Goal: Information Seeking & Learning: Compare options

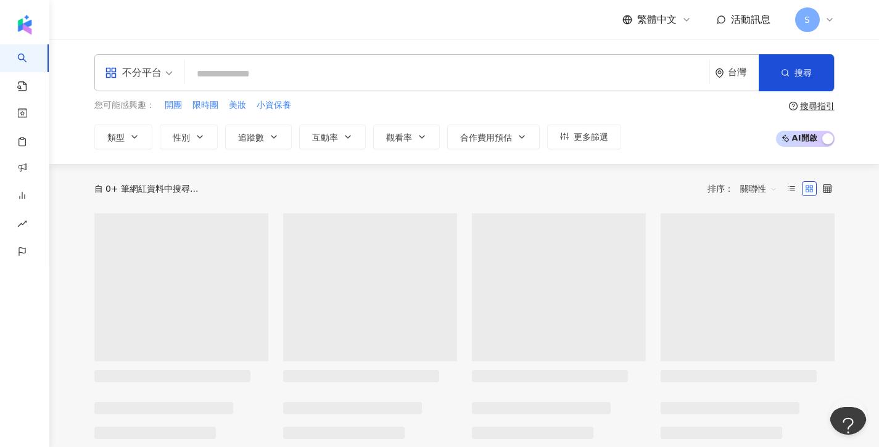
click at [356, 69] on input "search" at bounding box center [447, 73] width 514 height 23
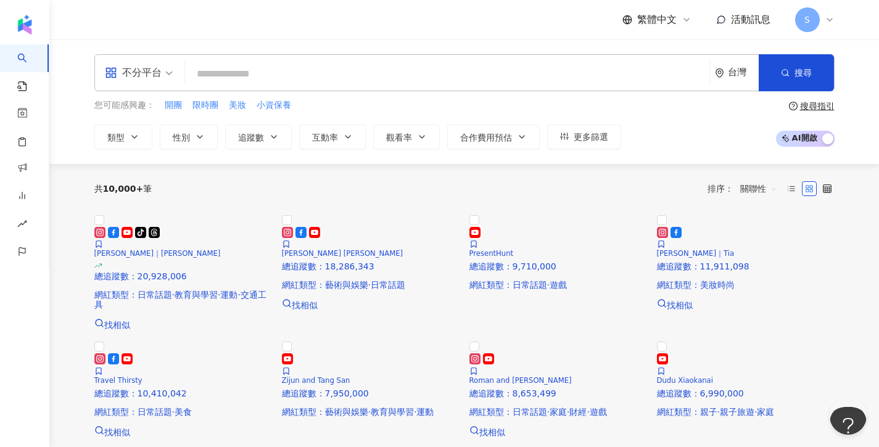
paste input "**********"
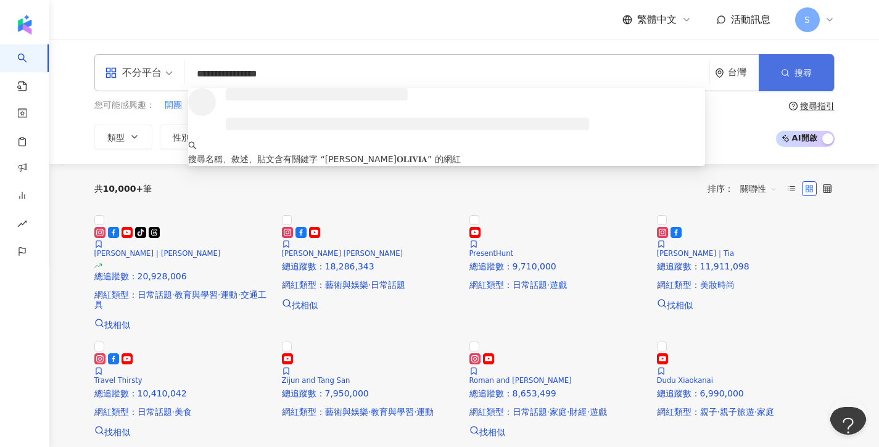
type input "**********"
click at [832, 62] on button "搜尋" at bounding box center [795, 72] width 75 height 37
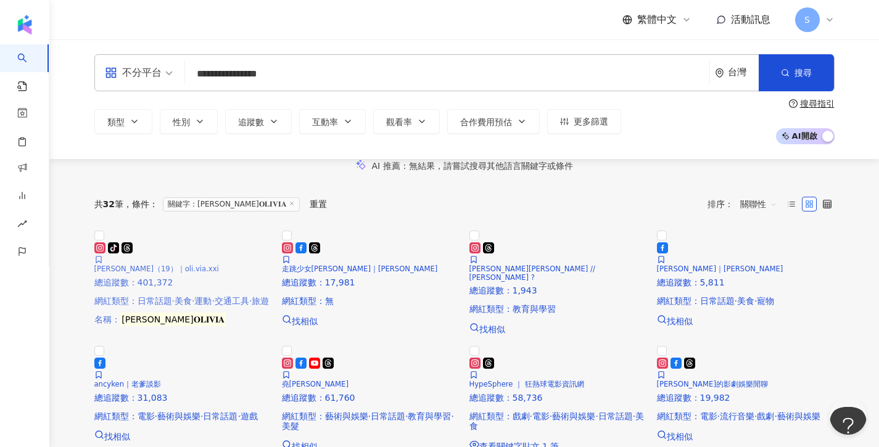
click at [247, 229] on img at bounding box center [183, 229] width 178 height 0
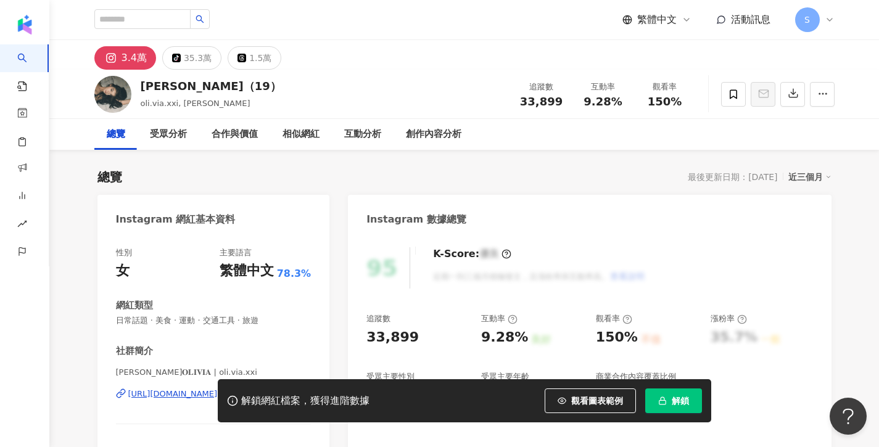
click at [390, 195] on div "Instagram 數據總覽" at bounding box center [589, 215] width 483 height 40
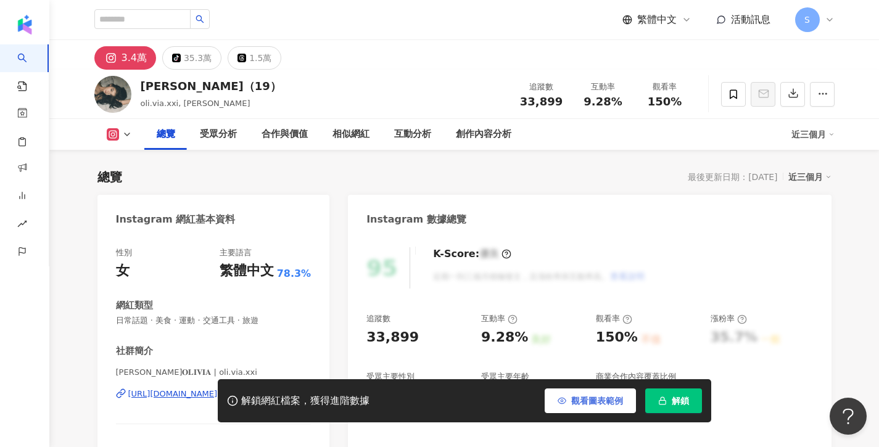
scroll to position [79, 0]
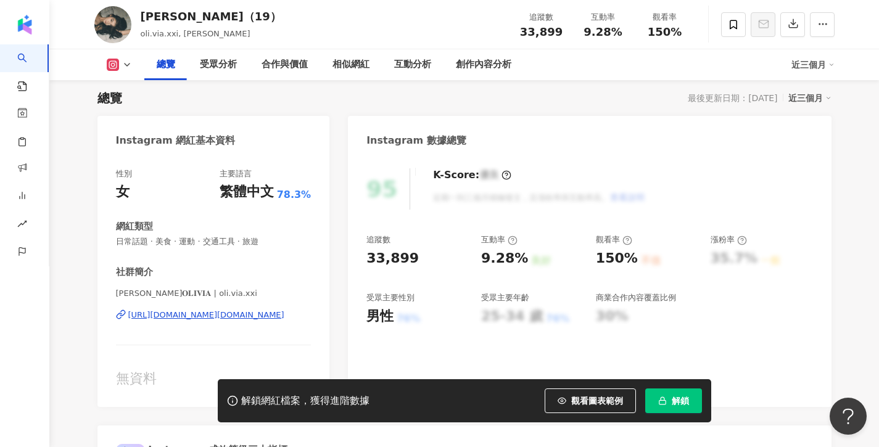
click at [655, 396] on button "解鎖" at bounding box center [673, 400] width 57 height 25
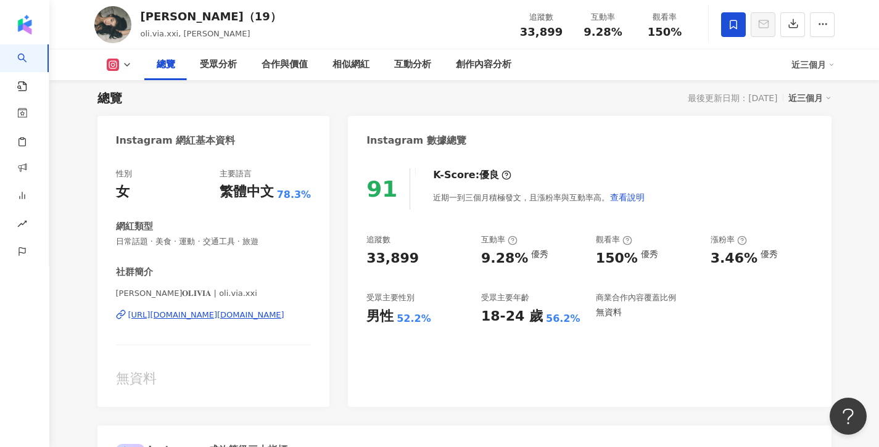
click at [733, 29] on icon at bounding box center [733, 24] width 11 height 11
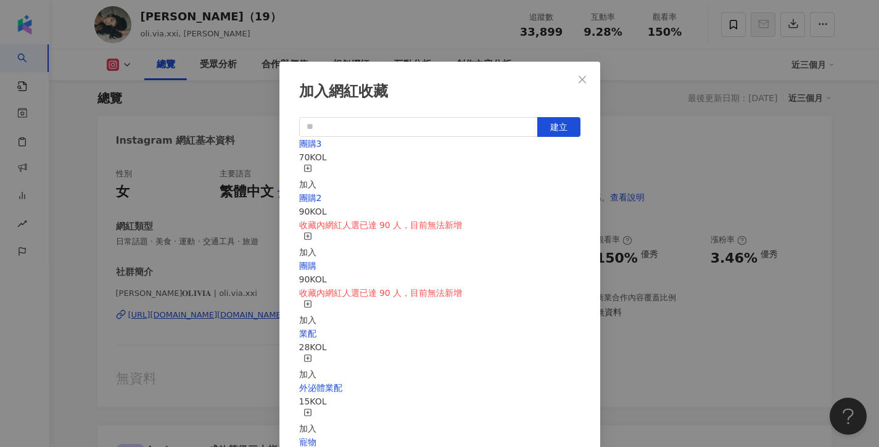
click at [312, 165] on icon "button" at bounding box center [307, 168] width 9 height 9
click at [585, 73] on button "Close" at bounding box center [582, 79] width 25 height 25
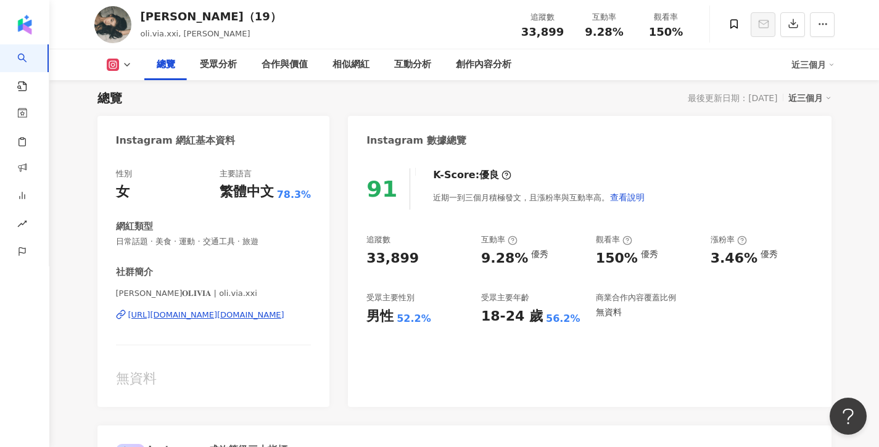
click at [201, 318] on div "https://www.instagram.com/oli.via.xxi/" at bounding box center [206, 315] width 156 height 11
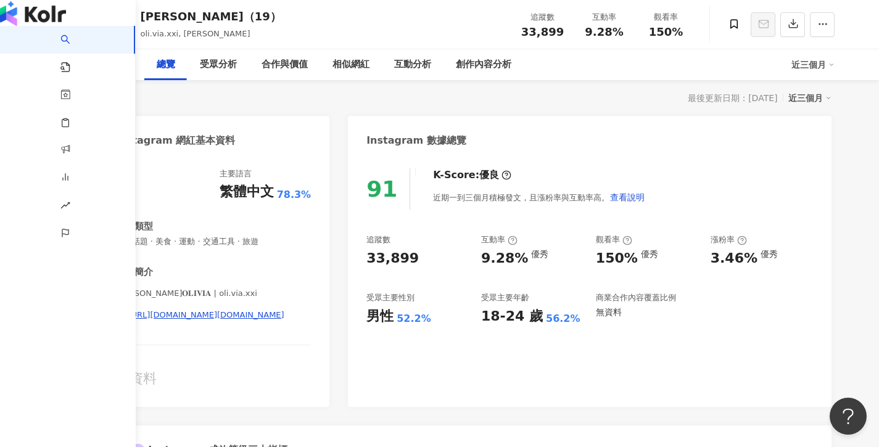
click at [60, 67] on link "AI 找網紅" at bounding box center [72, 50] width 25 height 48
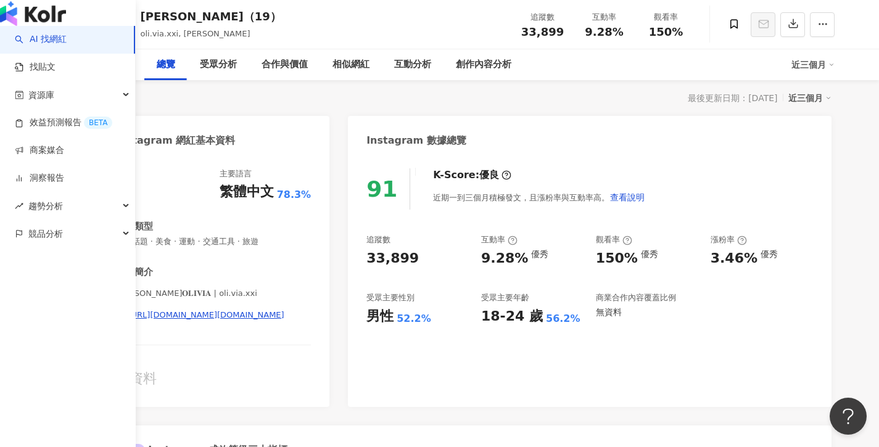
click at [53, 46] on link "AI 找網紅" at bounding box center [41, 39] width 52 height 12
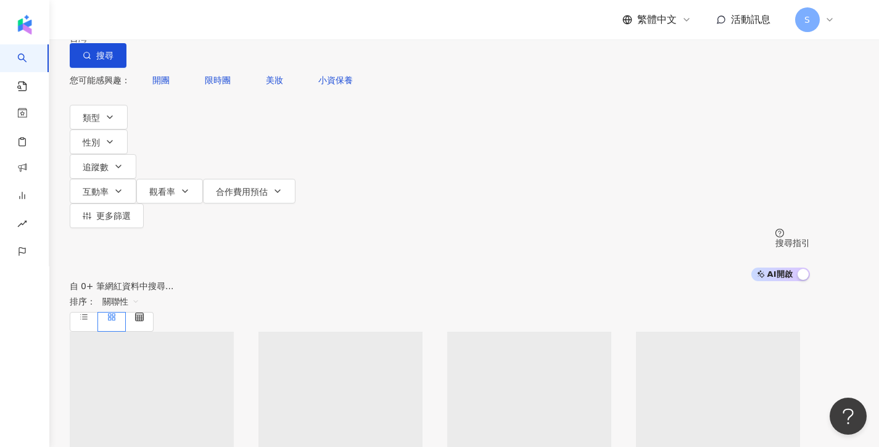
click at [249, 23] on input "search" at bounding box center [199, 11] width 100 height 23
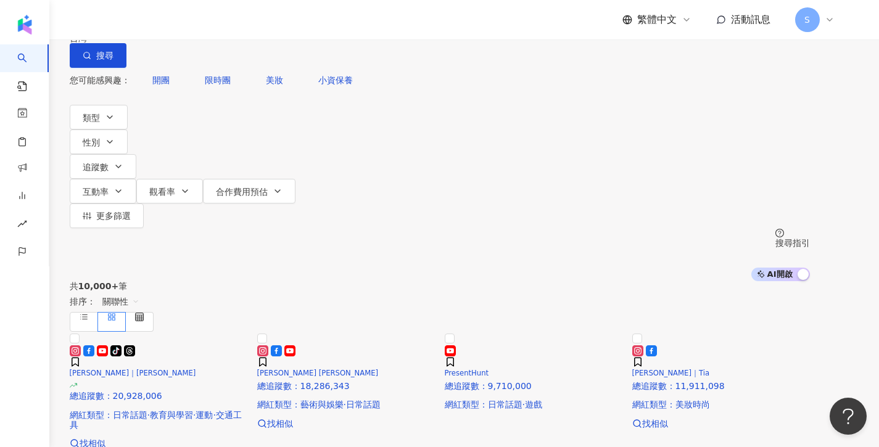
type input "*"
type input "**"
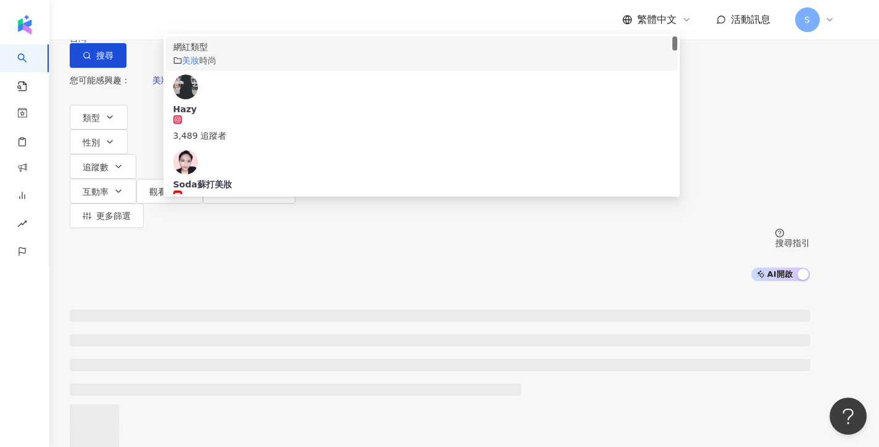
click at [199, 65] on mark "美妝" at bounding box center [190, 60] width 17 height 10
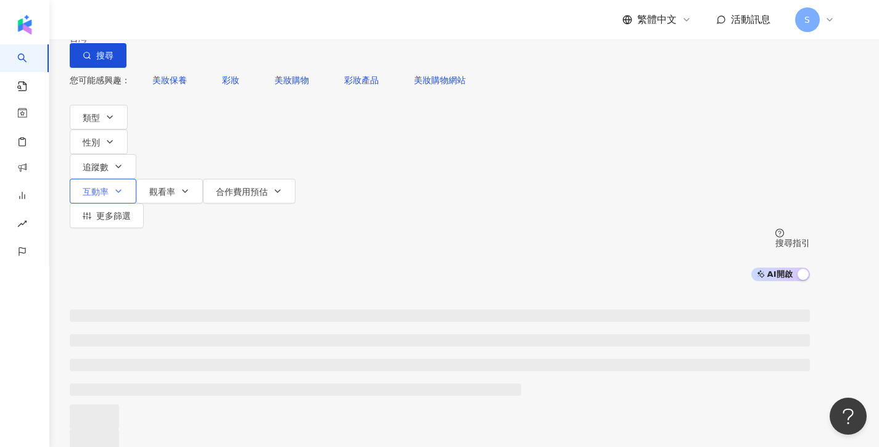
click at [123, 186] on icon "button" at bounding box center [118, 191] width 10 height 10
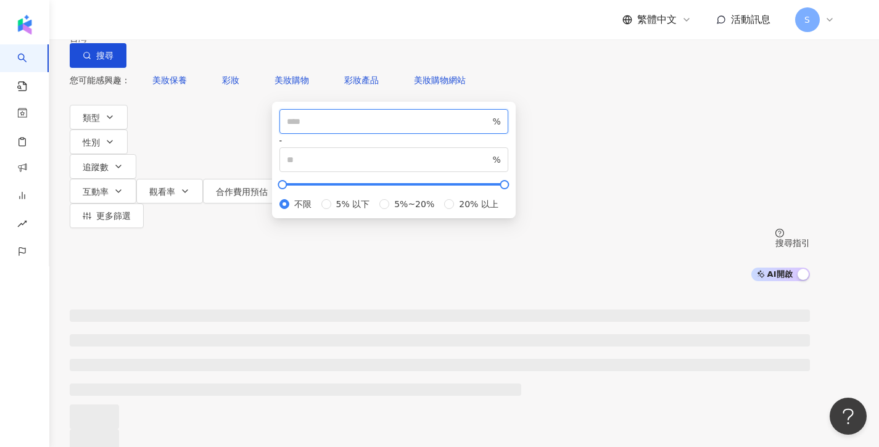
click at [343, 128] on input "number" at bounding box center [388, 122] width 203 height 14
type input "*"
click at [126, 68] on button "搜尋" at bounding box center [98, 55] width 57 height 25
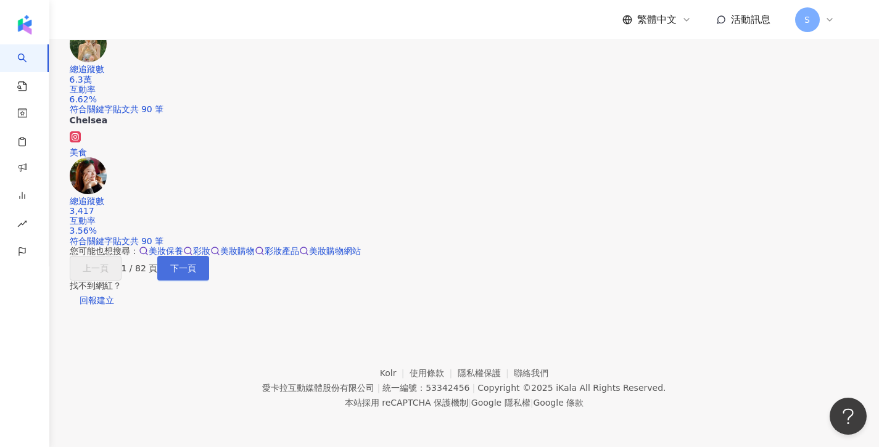
click at [209, 256] on button "下一頁" at bounding box center [183, 268] width 52 height 25
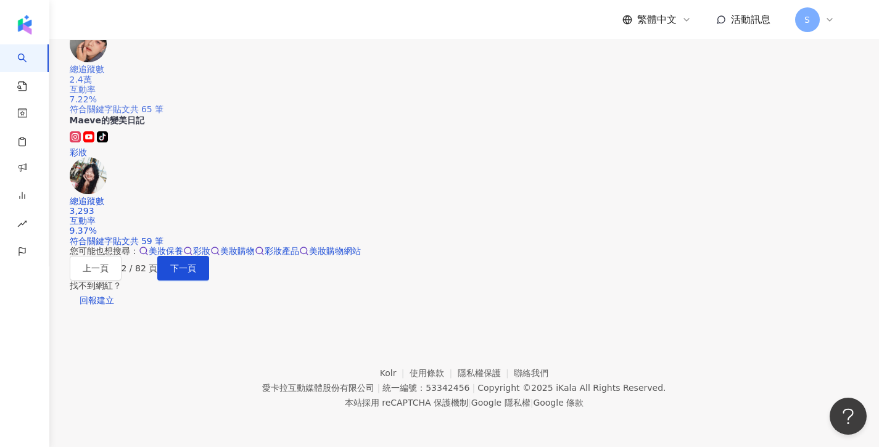
scroll to position [1091, 0]
click at [196, 273] on span "下一頁" at bounding box center [183, 268] width 26 height 10
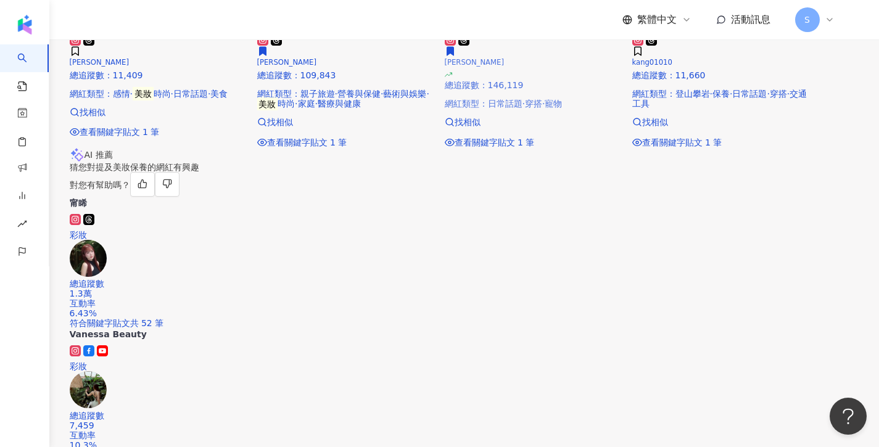
scroll to position [737, 0]
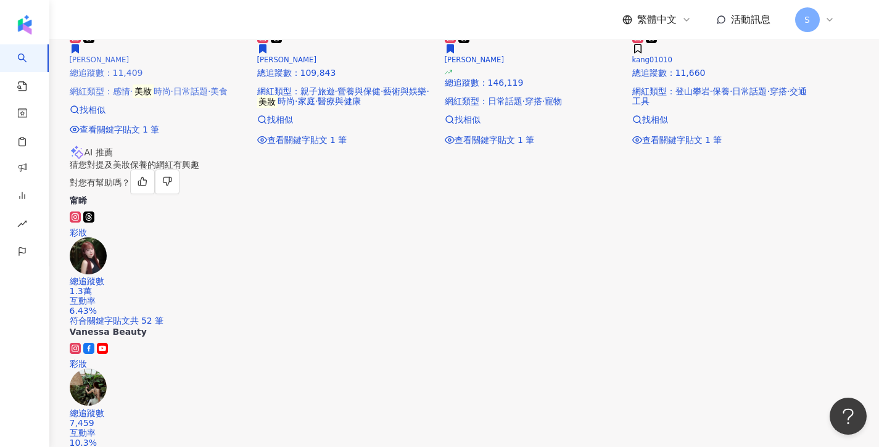
click at [70, 28] on img at bounding box center [70, 28] width 0 height 0
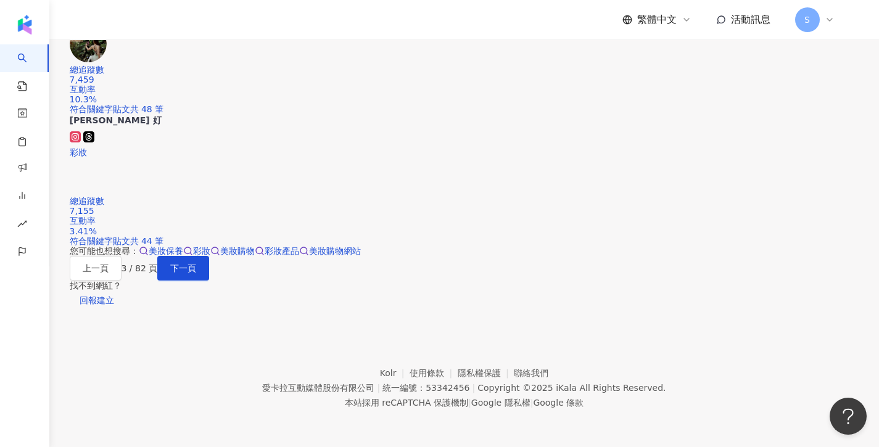
scroll to position [1203, 0]
click at [196, 265] on span "下一頁" at bounding box center [183, 268] width 26 height 10
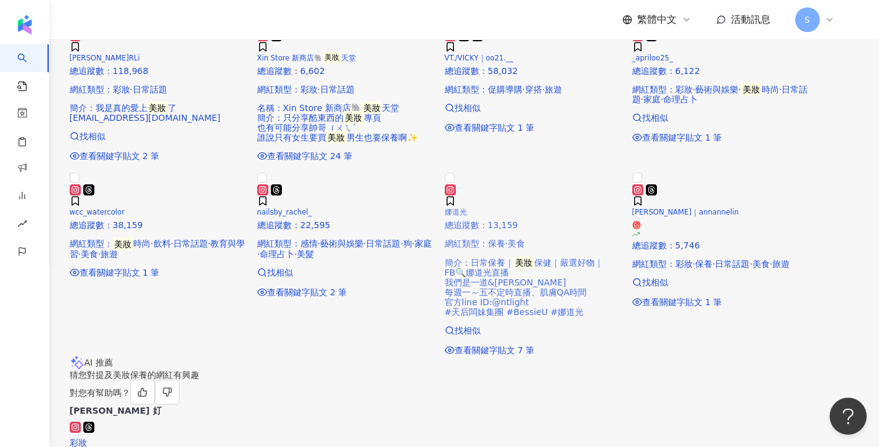
scroll to position [464, 0]
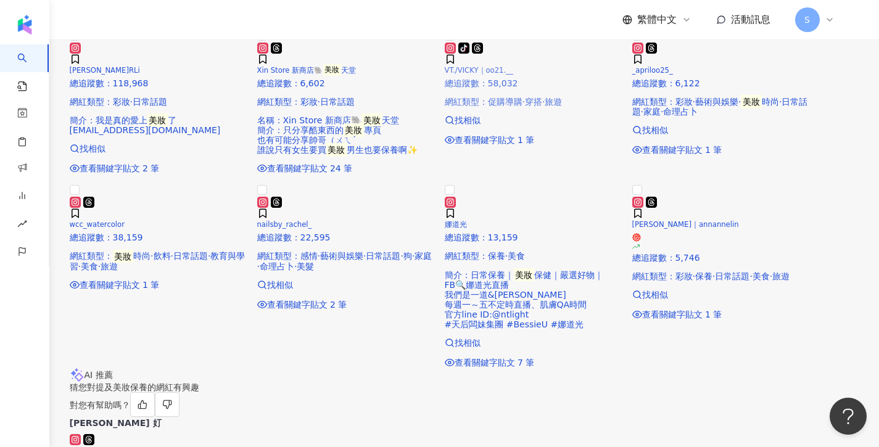
click at [445, 39] on img at bounding box center [445, 39] width 0 height 0
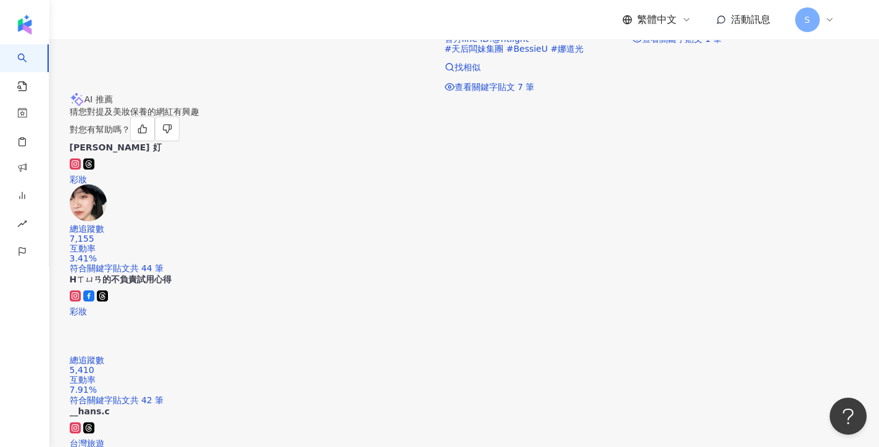
scroll to position [783, 0]
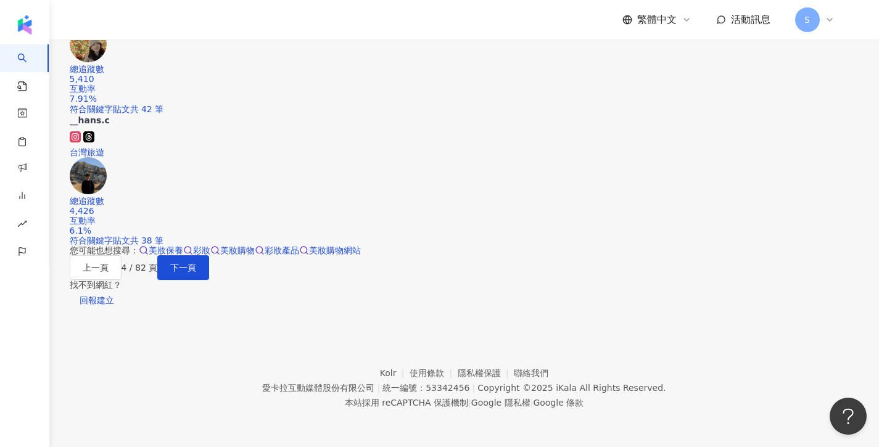
scroll to position [1026, 0]
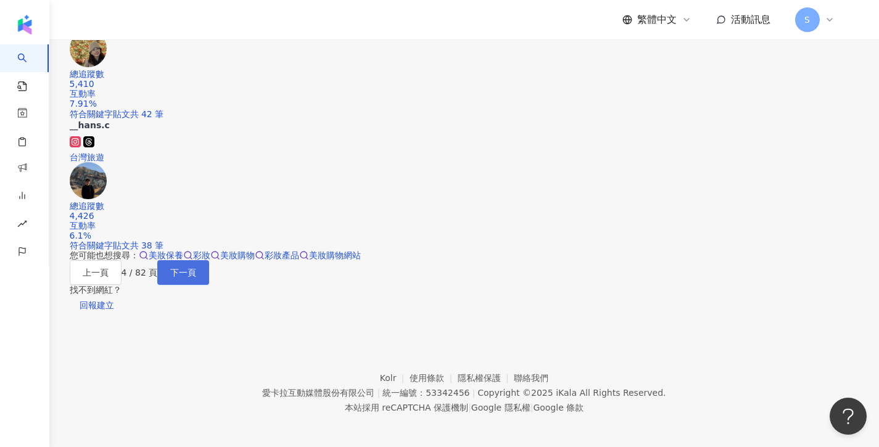
click at [196, 277] on span "下一頁" at bounding box center [183, 273] width 26 height 10
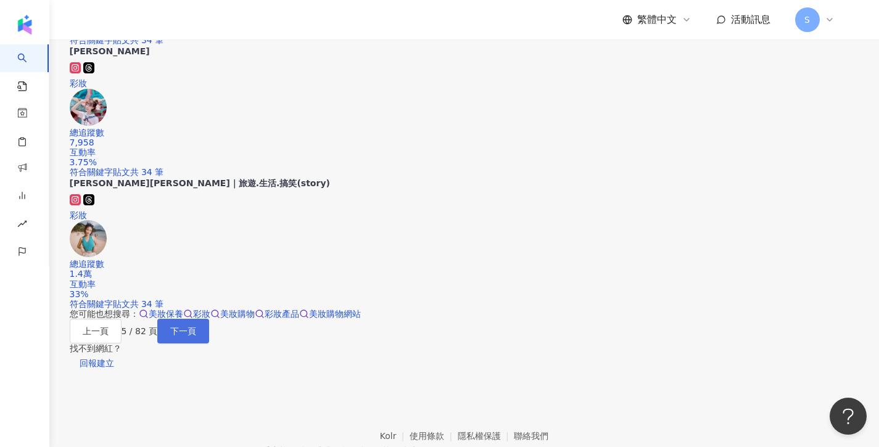
click at [209, 343] on button "下一頁" at bounding box center [183, 331] width 52 height 25
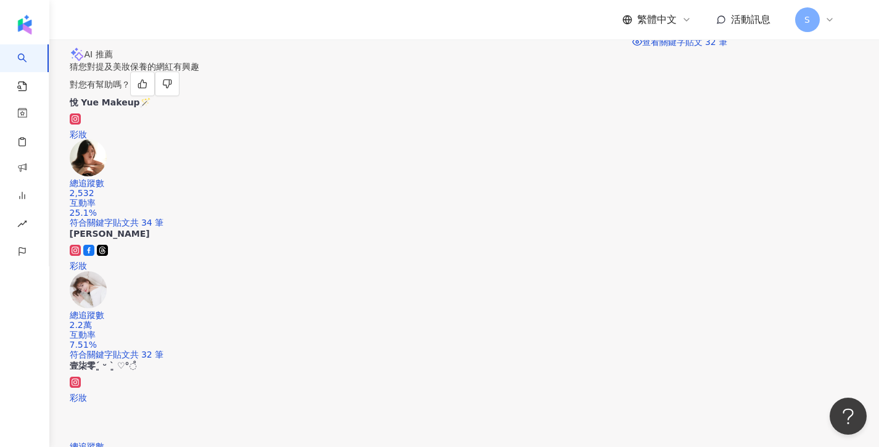
scroll to position [795, 0]
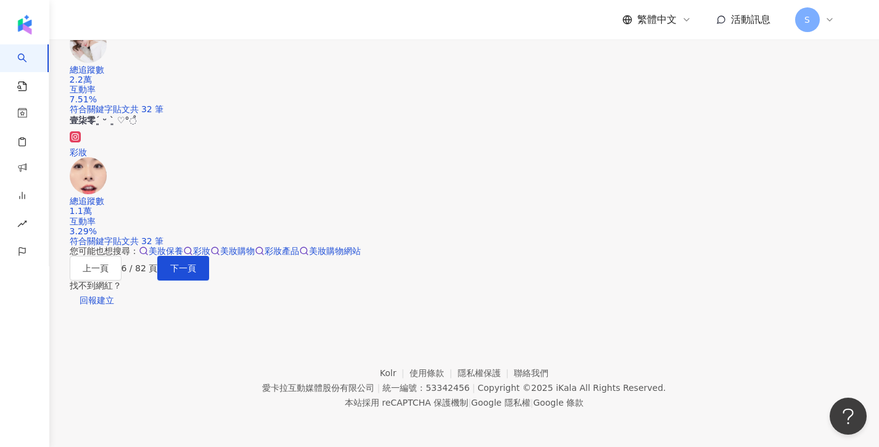
scroll to position [1278, 0]
click at [209, 256] on button "下一頁" at bounding box center [183, 268] width 52 height 25
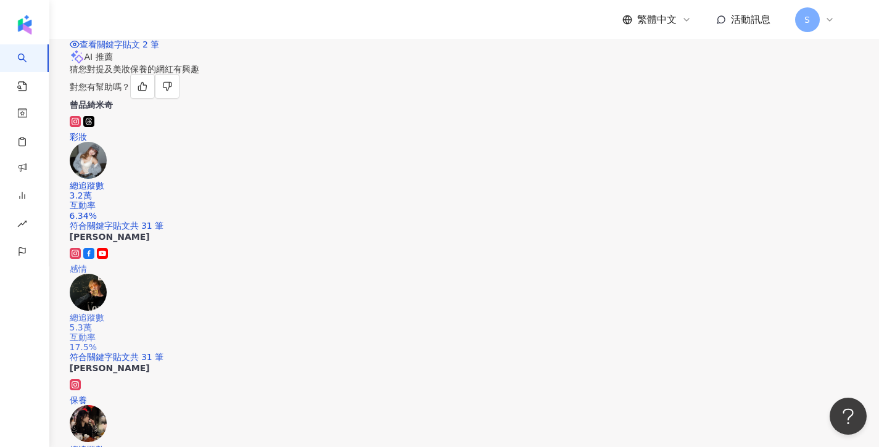
scroll to position [749, 0]
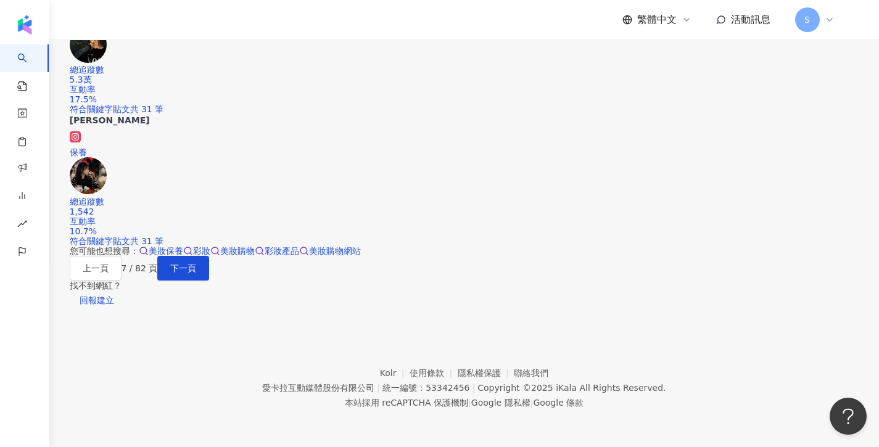
scroll to position [1102, 0]
click at [196, 273] on span "下一頁" at bounding box center [183, 268] width 26 height 10
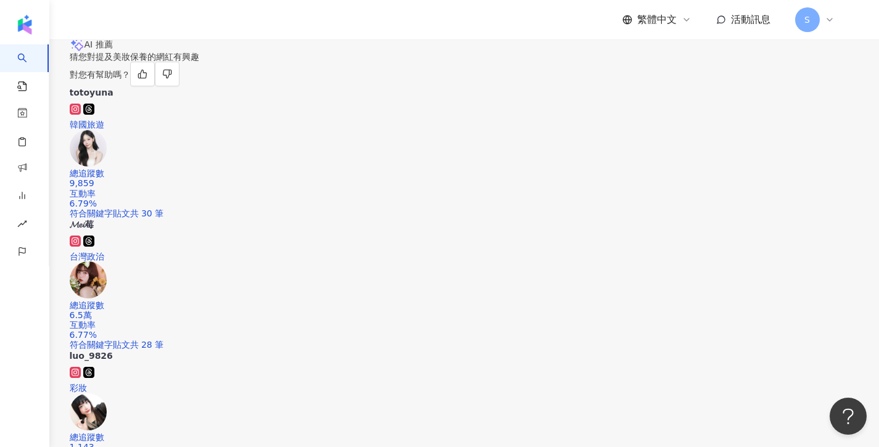
scroll to position [775, 0]
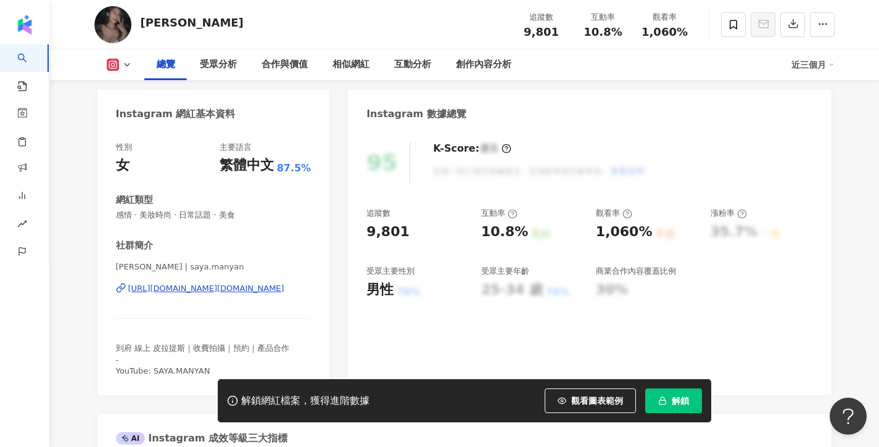
scroll to position [117, 0]
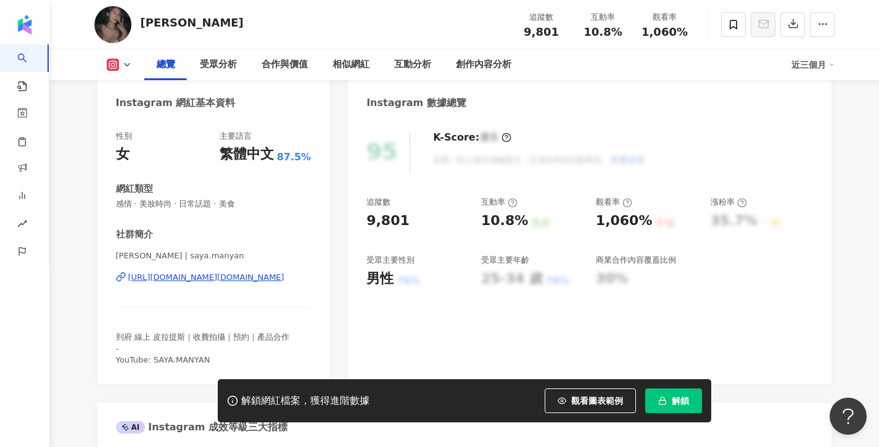
click at [253, 278] on div "https://www.instagram.com/saya.manyan/" at bounding box center [206, 277] width 156 height 11
drag, startPoint x: 170, startPoint y: 258, endPoint x: 99, endPoint y: 254, distance: 71.0
click at [99, 254] on div "性別 女 主要語言 繁體中文 87.5% 網紅類型 感情 · 美妝時尚 · 日常話題 · 美食 社群簡介 SAYA 山雅妮子 | saya.manyan ht…" at bounding box center [213, 251] width 232 height 266
copy span "SAYA 山雅妮子"
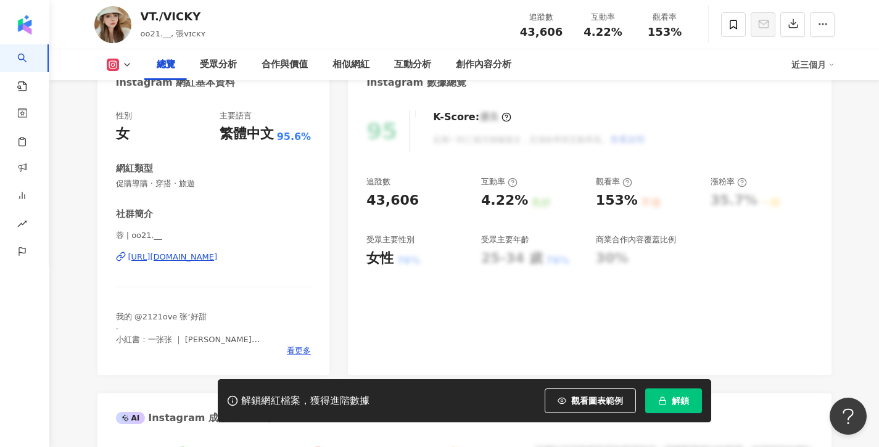
scroll to position [174, 0]
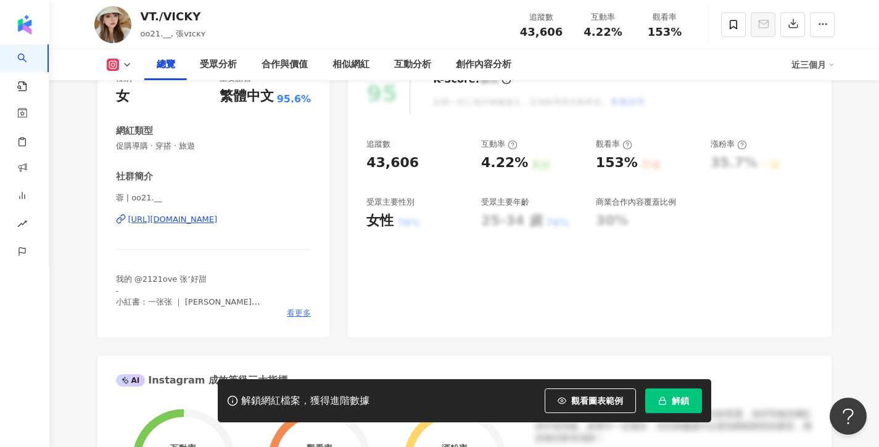
click at [309, 310] on span "看更多" at bounding box center [299, 313] width 24 height 11
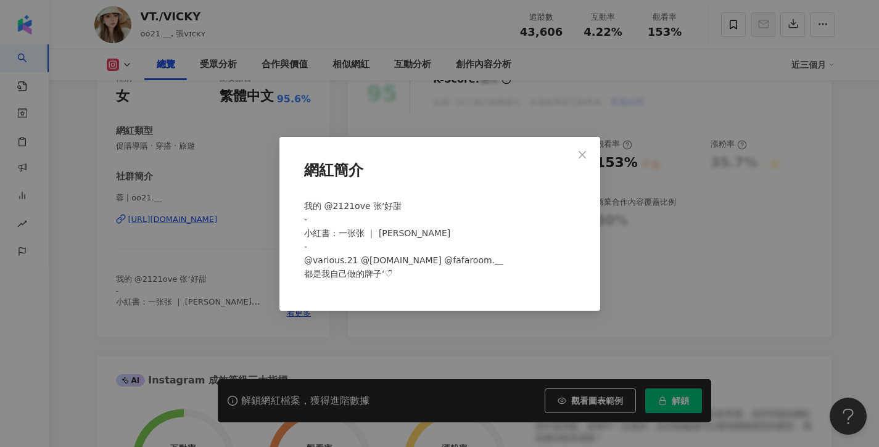
click at [303, 310] on div "網紅簡介 我的 @2121ove 张‘好甜 - 小紅書：一张张 ｜ 张好甜 - @various.21 @various.tw @fafaroom.__ 都是…" at bounding box center [439, 224] width 321 height 174
click at [586, 149] on icon "close" at bounding box center [582, 154] width 10 height 10
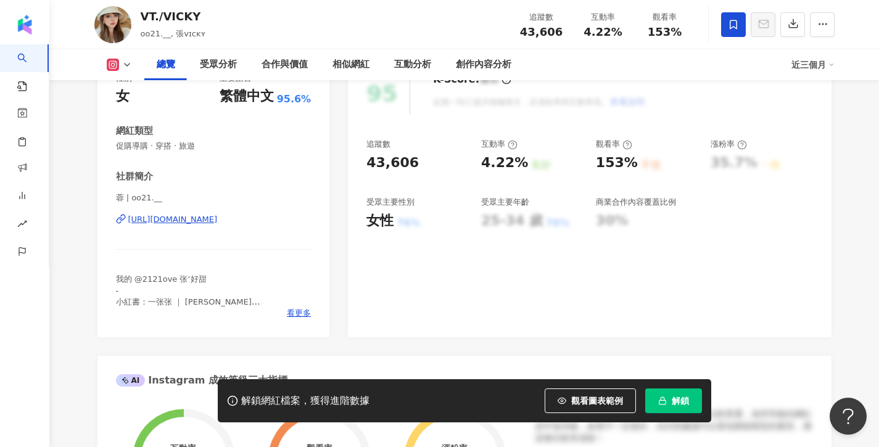
click at [738, 26] on icon at bounding box center [733, 24] width 11 height 11
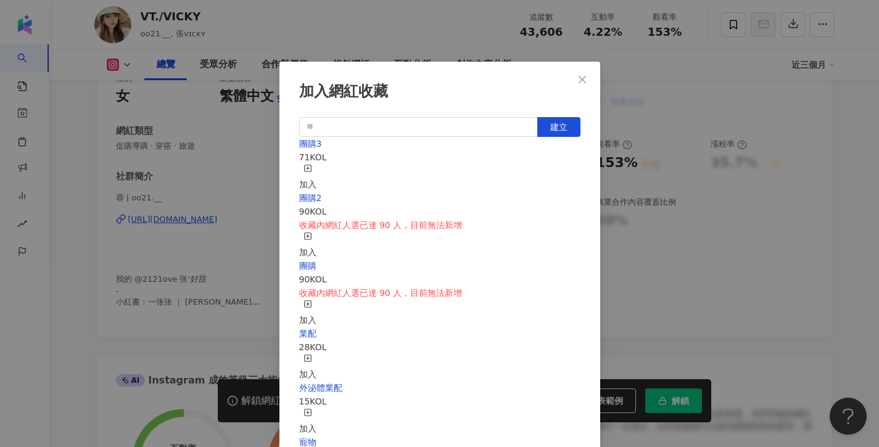
click at [312, 170] on icon "button" at bounding box center [307, 168] width 9 height 9
click at [582, 80] on icon "close" at bounding box center [582, 80] width 10 height 10
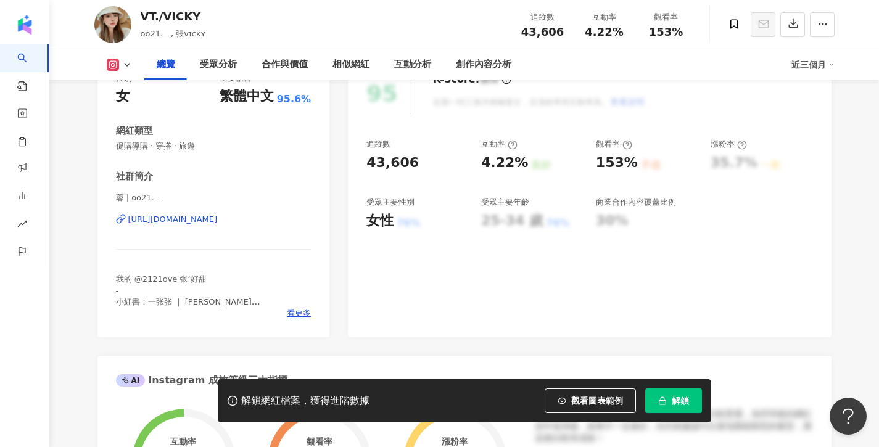
click at [578, 77] on div "加入網紅收藏 建立 團購3 72 KOL 已加入 團購2 90 KOL 收藏內網紅人選已達 90 人，目前無法新增 加入 團購 90 KOL 收藏內網紅人選已…" at bounding box center [439, 223] width 879 height 447
click at [588, 76] on div "加入網紅收藏 建立 團購3 72 KOL 已加入 團購2 90 KOL 收藏內網紅人選已達 90 人，目前無法新增 加入 團購 90 KOL 收藏內網紅人選已…" at bounding box center [439, 223] width 879 height 447
drag, startPoint x: 123, startPoint y: 195, endPoint x: 88, endPoint y: 195, distance: 35.1
copy span "蓉"
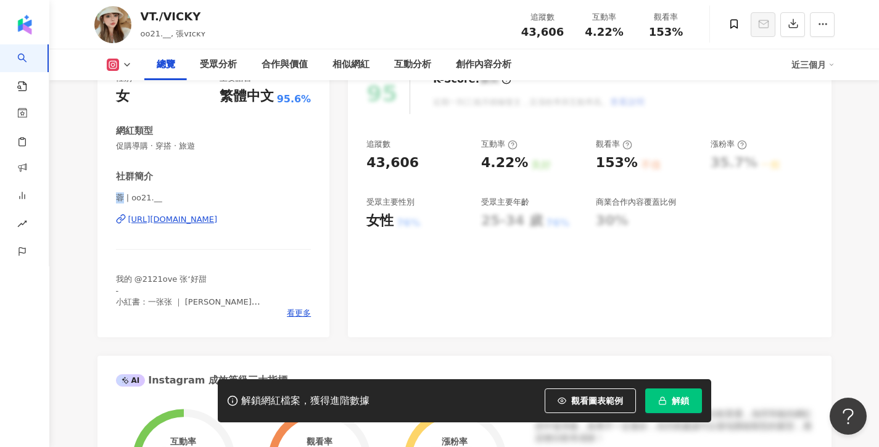
click at [194, 220] on div "https://www.instagram.com/oo21.__/" at bounding box center [172, 219] width 89 height 11
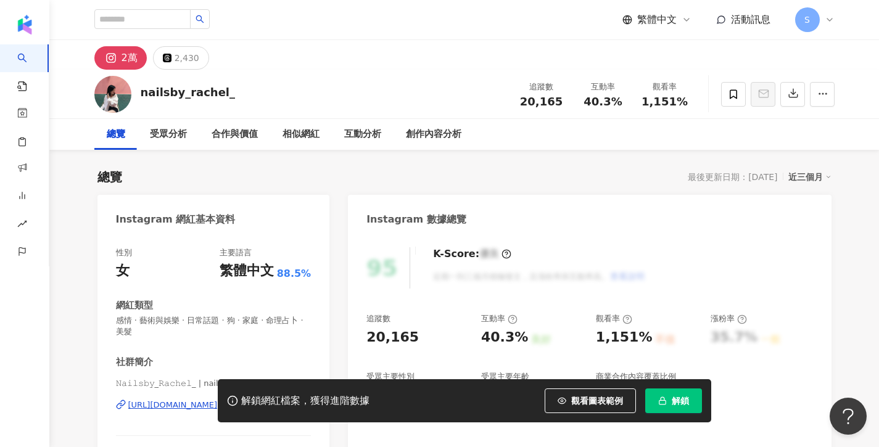
scroll to position [76, 0]
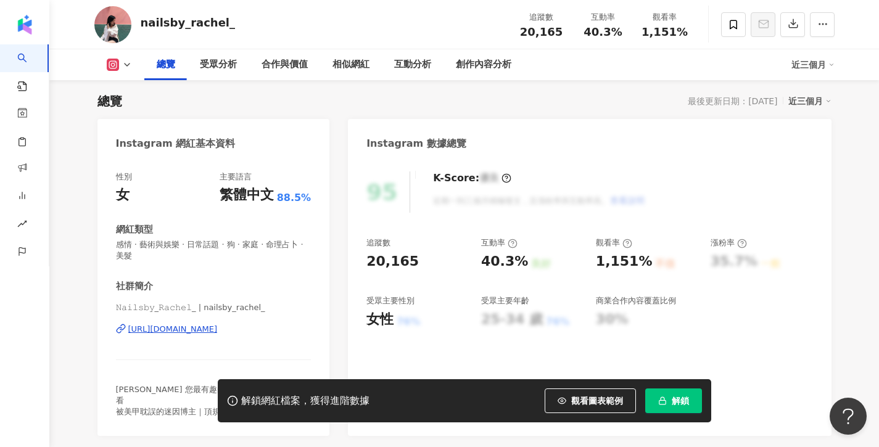
click at [218, 324] on div "https://www.instagram.com/nailsby_rachel_/" at bounding box center [172, 329] width 89 height 11
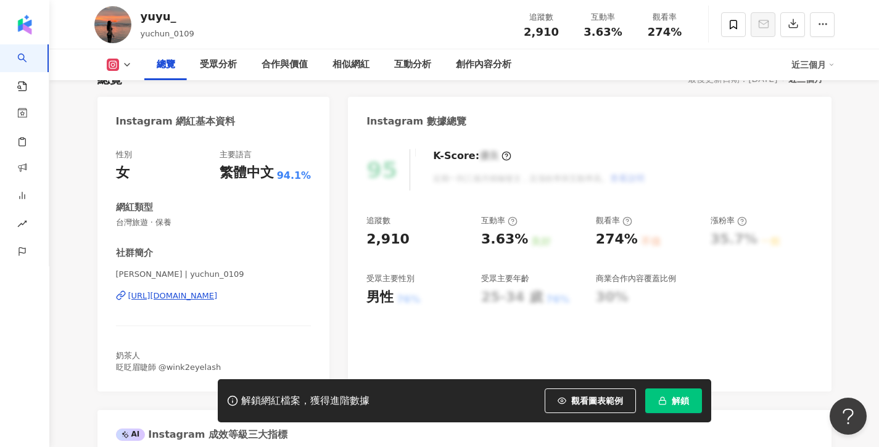
scroll to position [118, 0]
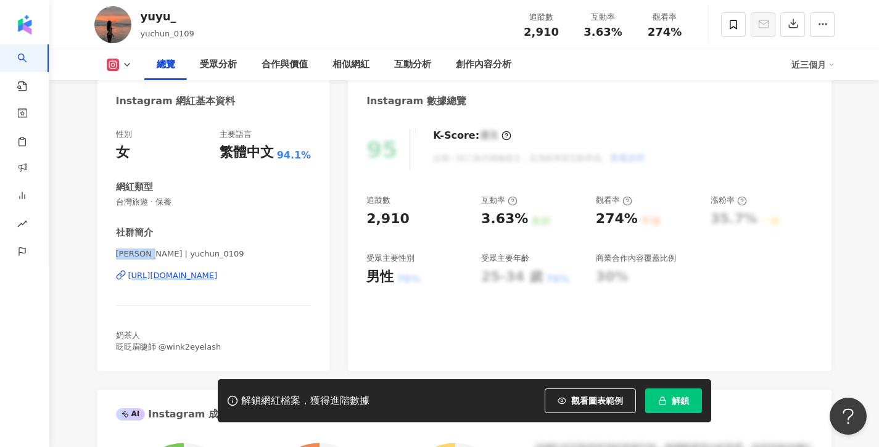
drag, startPoint x: 151, startPoint y: 256, endPoint x: 76, endPoint y: 256, distance: 75.2
copy span "Kuo Yuyu"
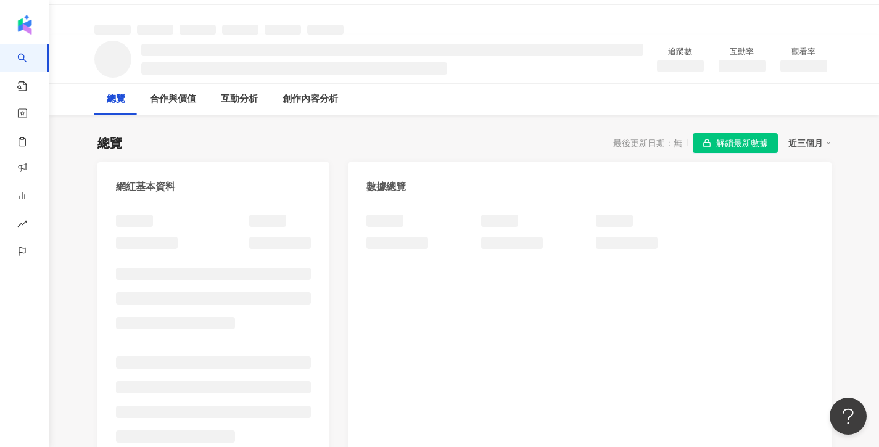
scroll to position [36, 0]
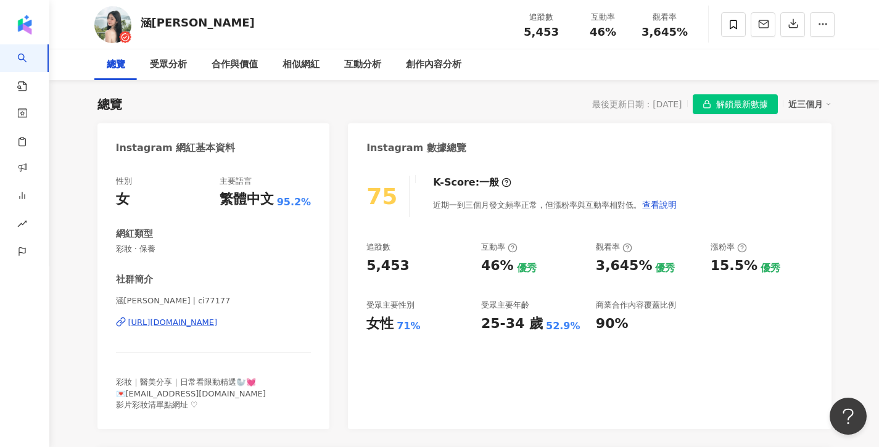
scroll to position [43, 0]
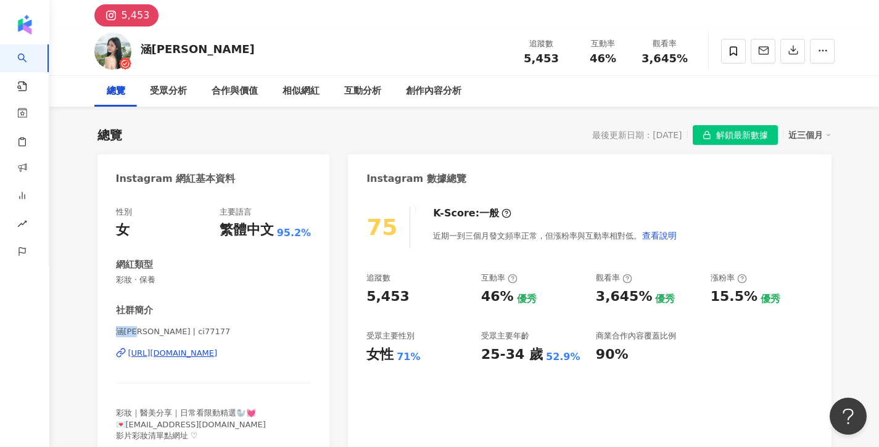
drag, startPoint x: 140, startPoint y: 332, endPoint x: 92, endPoint y: 332, distance: 47.5
copy span "涵[PERSON_NAME]"
click at [218, 351] on div "[URL][DOMAIN_NAME]" at bounding box center [172, 353] width 89 height 11
click at [733, 48] on icon at bounding box center [733, 51] width 11 height 11
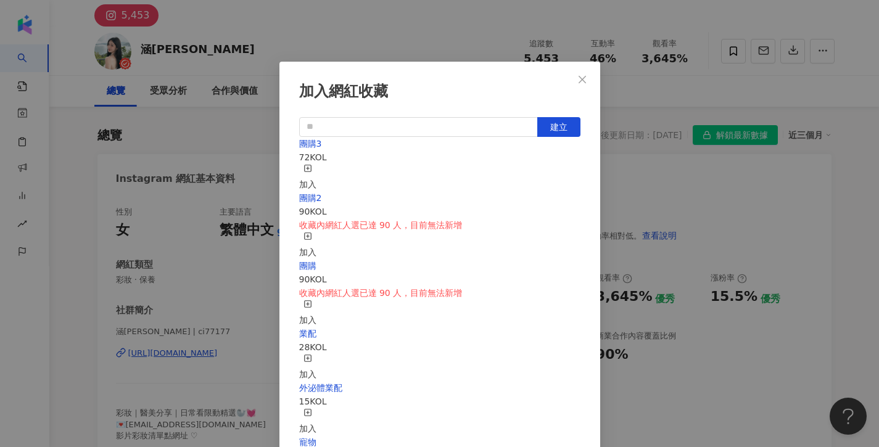
click at [312, 166] on icon "button" at bounding box center [307, 168] width 9 height 9
click at [584, 84] on icon "close" at bounding box center [582, 80] width 10 height 10
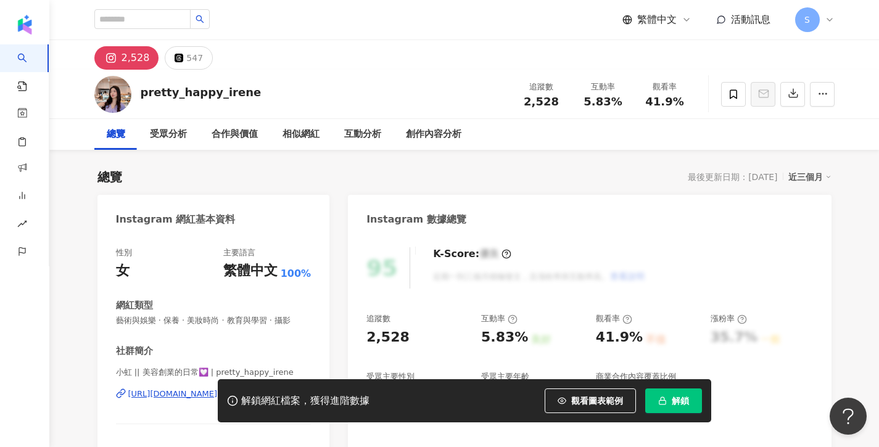
scroll to position [70, 0]
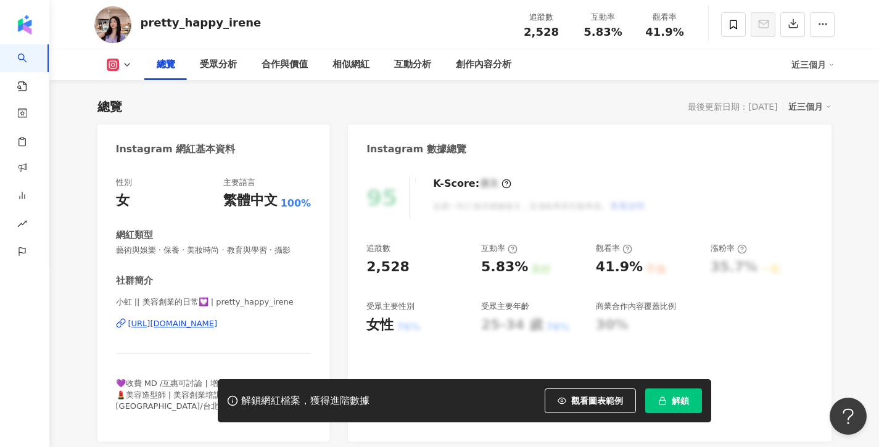
click at [218, 327] on div "[URL][DOMAIN_NAME]" at bounding box center [172, 323] width 89 height 11
drag, startPoint x: 203, startPoint y: 300, endPoint x: 102, endPoint y: 300, distance: 101.7
click at [102, 300] on div "性別 女 主要語言 繁體中文 100% 網紅類型 藝術與娛樂 · 保養 · 美妝時尚 · 教育與學習 · 攝影 社群簡介 小虹 || 美容創業的日常💟 | p…" at bounding box center [213, 303] width 232 height 277
click at [732, 22] on icon at bounding box center [733, 24] width 11 height 11
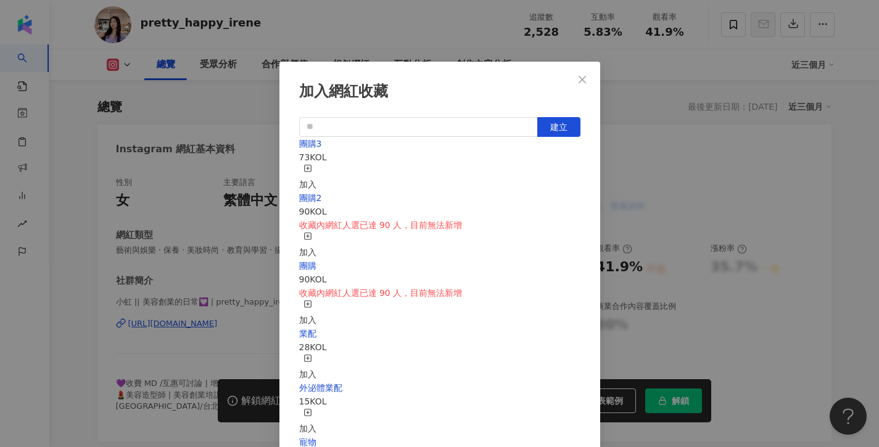
click at [312, 173] on icon "button" at bounding box center [307, 168] width 9 height 9
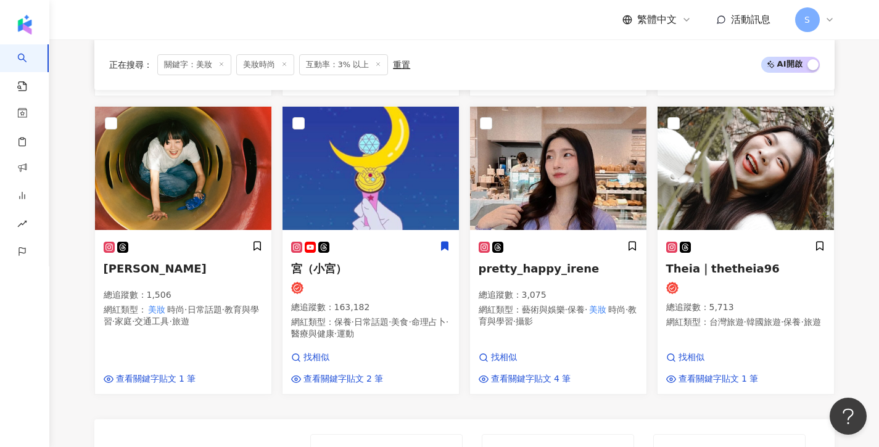
scroll to position [775, 0]
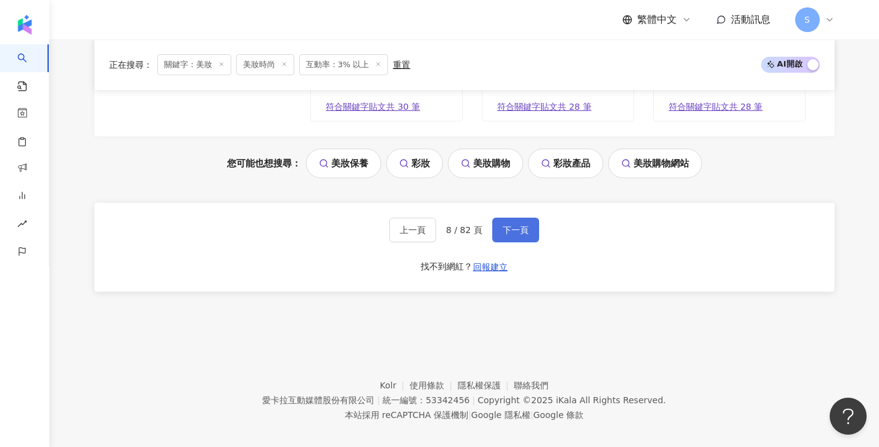
click at [511, 225] on span "下一頁" at bounding box center [516, 230] width 26 height 10
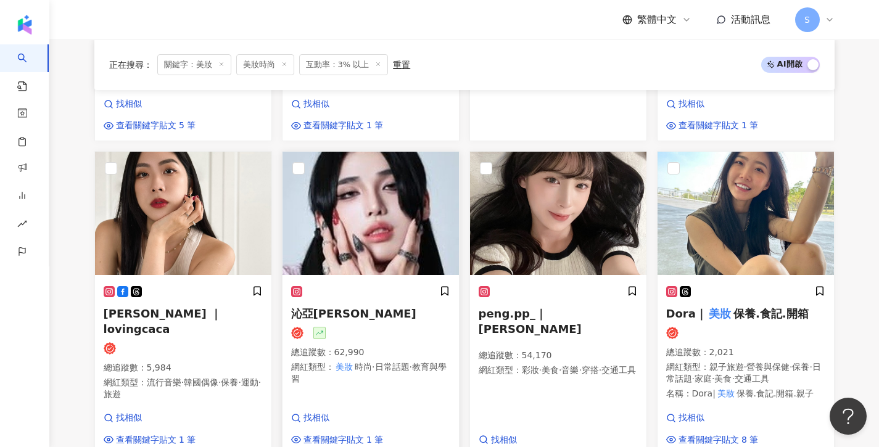
scroll to position [432, 0]
click at [400, 208] on img at bounding box center [370, 213] width 176 height 123
click at [580, 250] on img at bounding box center [558, 213] width 176 height 123
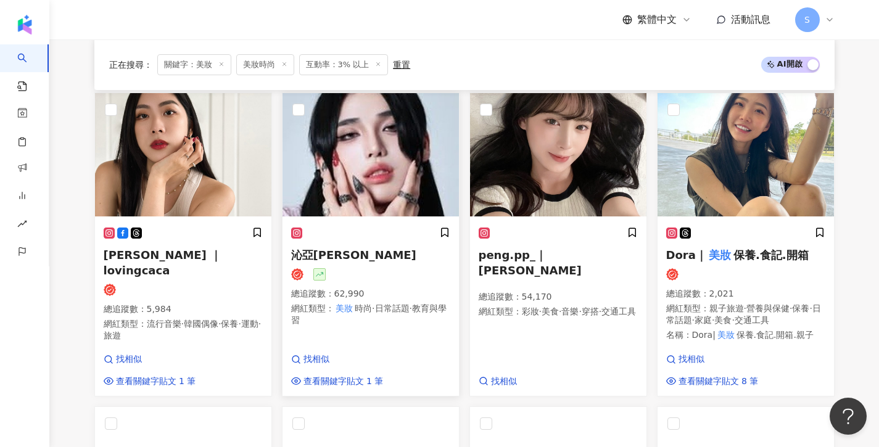
scroll to position [471, 0]
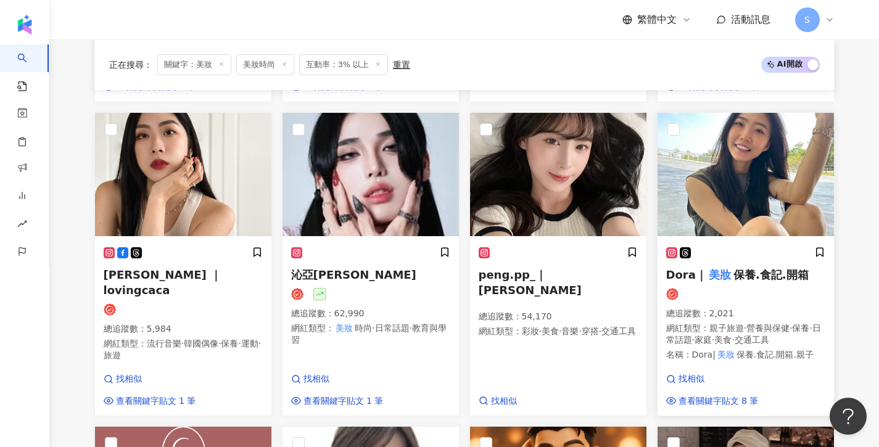
click at [787, 181] on img at bounding box center [745, 174] width 176 height 123
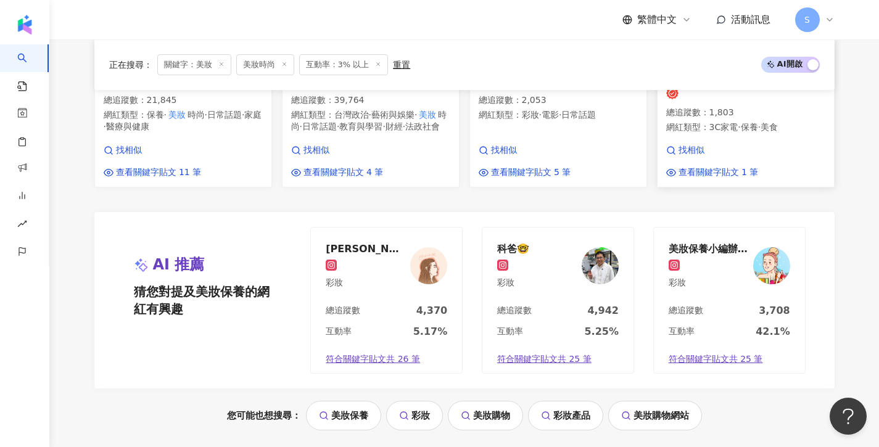
scroll to position [1103, 0]
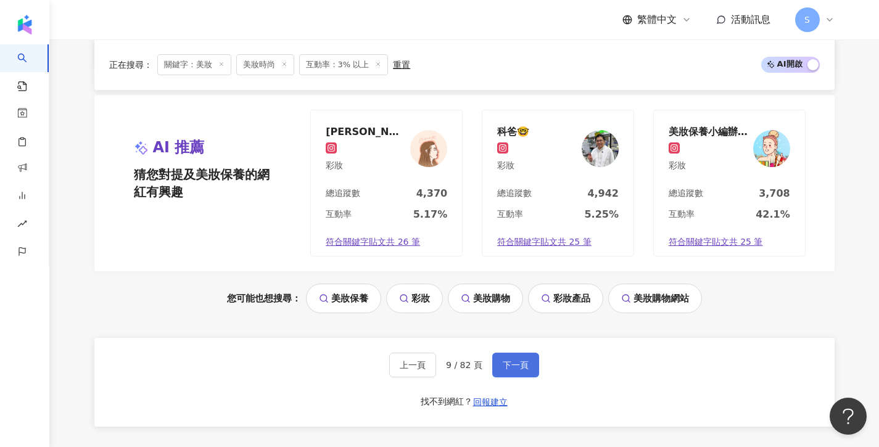
click at [507, 353] on button "下一頁" at bounding box center [515, 365] width 47 height 25
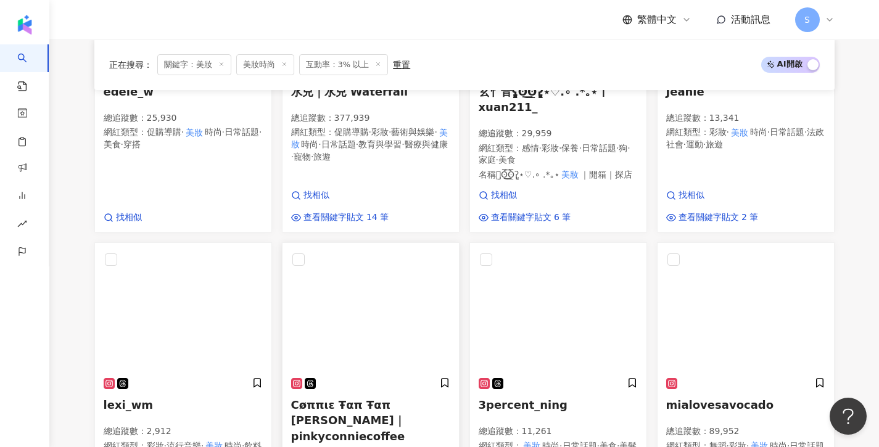
scroll to position [728, 0]
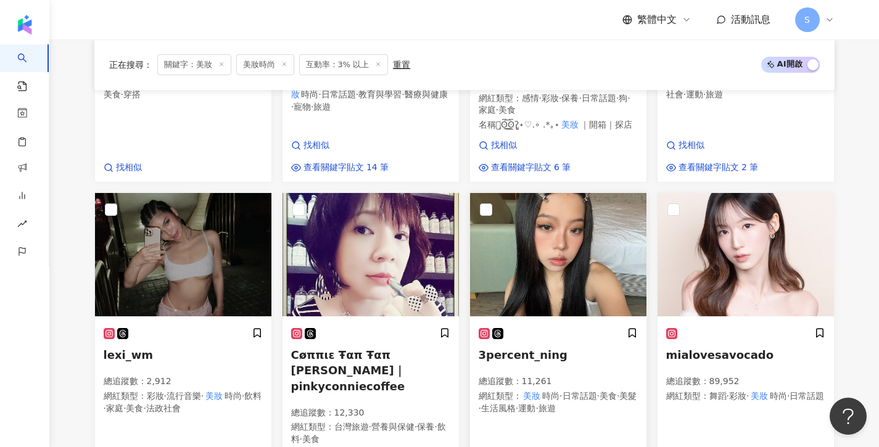
click at [581, 257] on img at bounding box center [558, 254] width 176 height 123
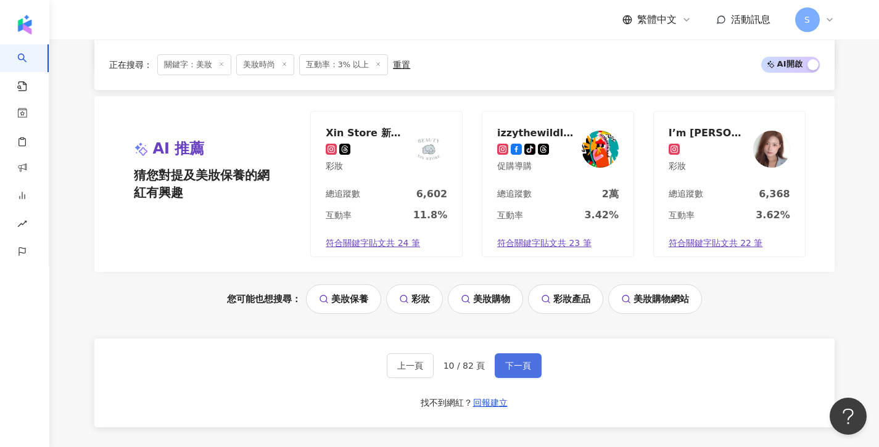
click at [525, 361] on span "下一頁" at bounding box center [518, 366] width 26 height 10
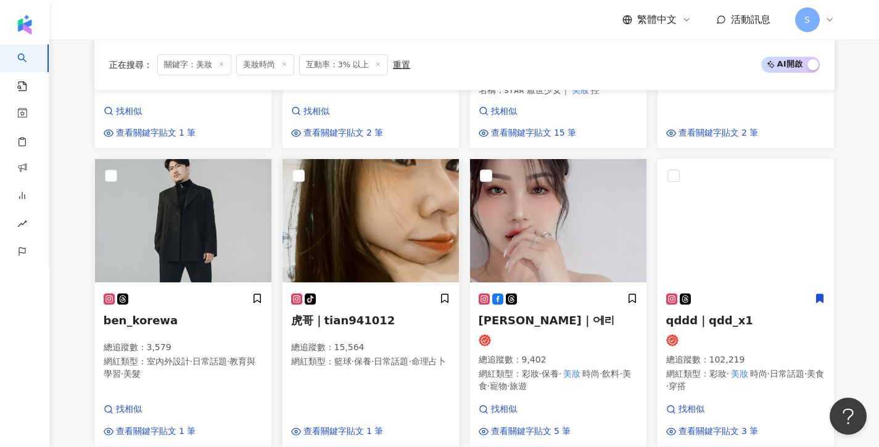
scroll to position [748, 0]
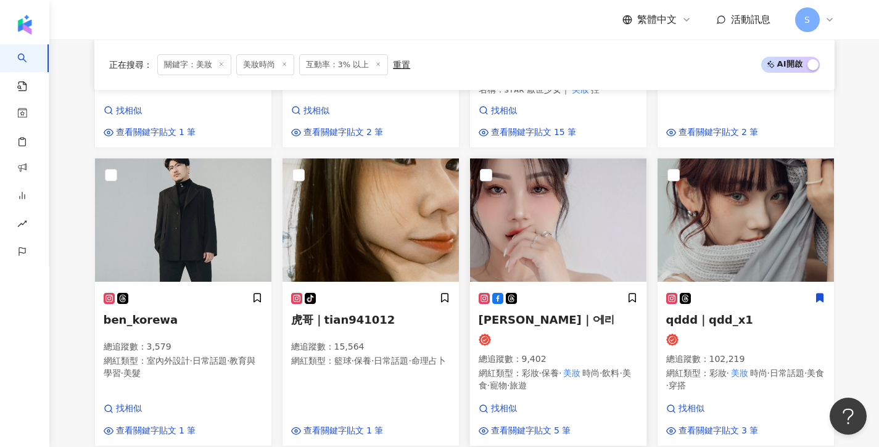
click at [535, 211] on img at bounding box center [558, 219] width 176 height 123
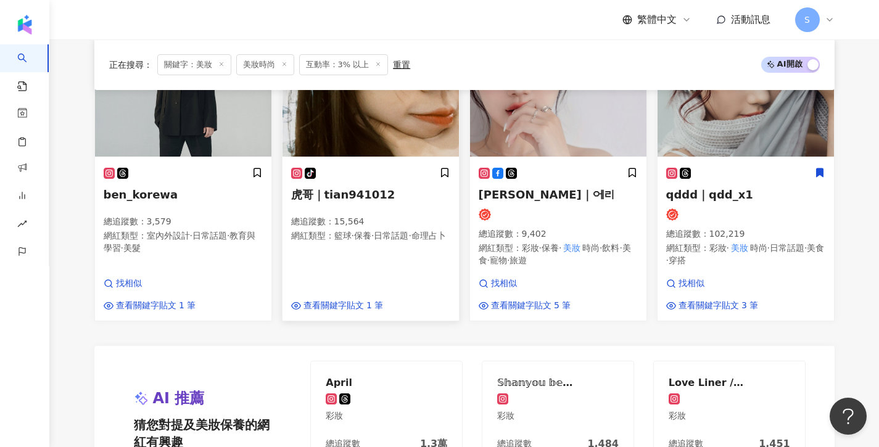
scroll to position [1035, 0]
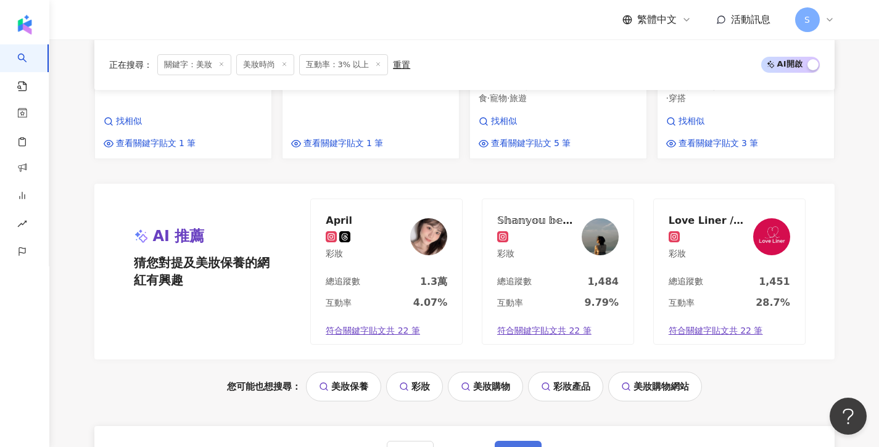
click at [507, 446] on span "下一頁" at bounding box center [518, 453] width 26 height 10
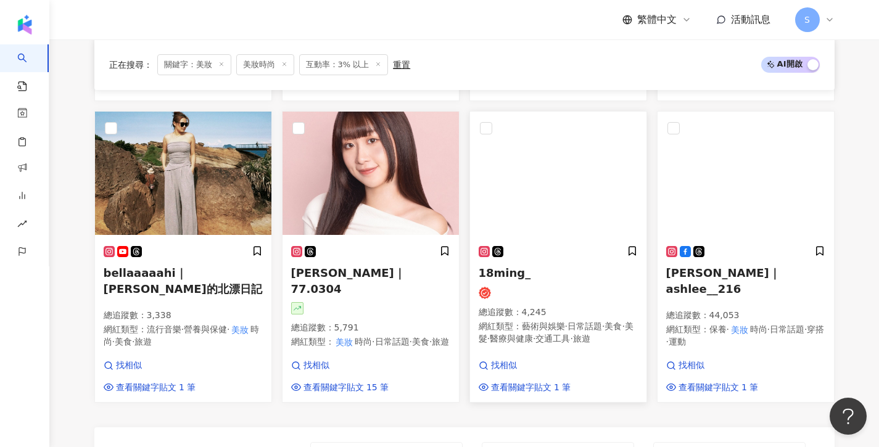
scroll to position [816, 0]
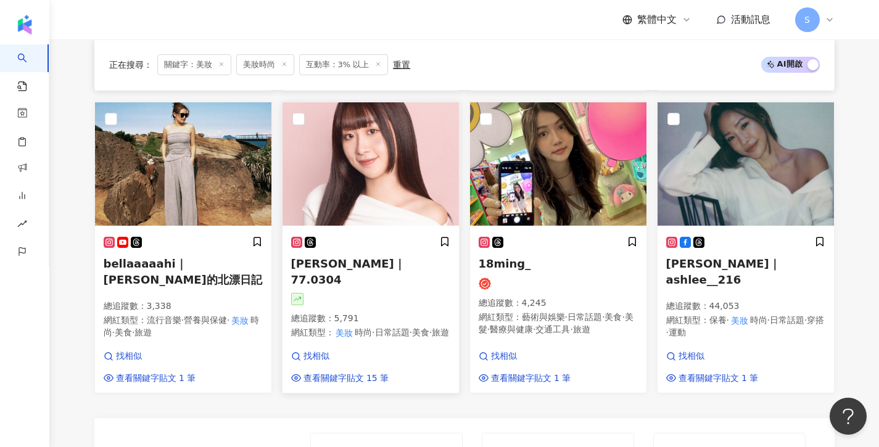
click at [372, 154] on img at bounding box center [370, 163] width 176 height 123
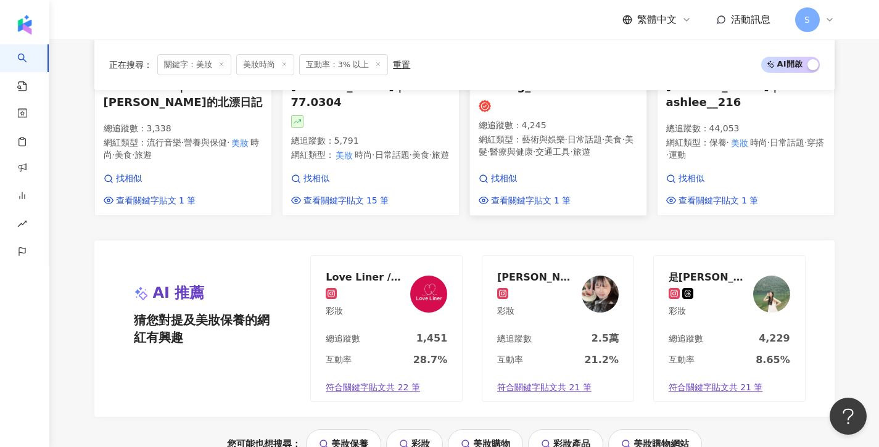
scroll to position [1212, 0]
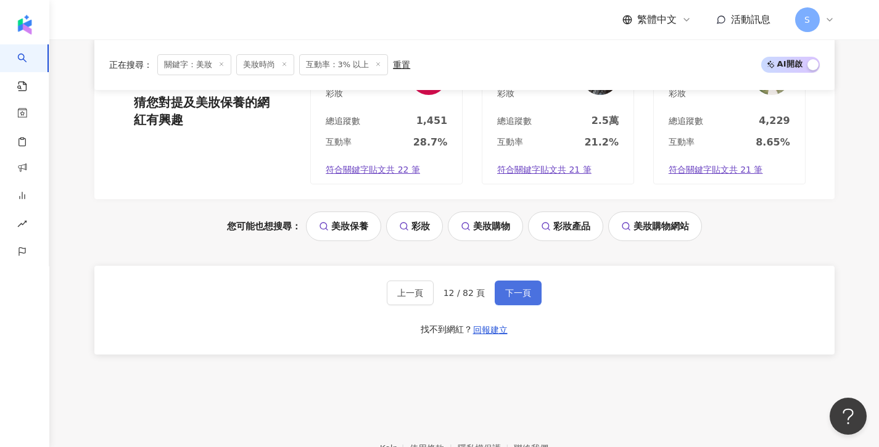
click at [510, 281] on button "下一頁" at bounding box center [518, 293] width 47 height 25
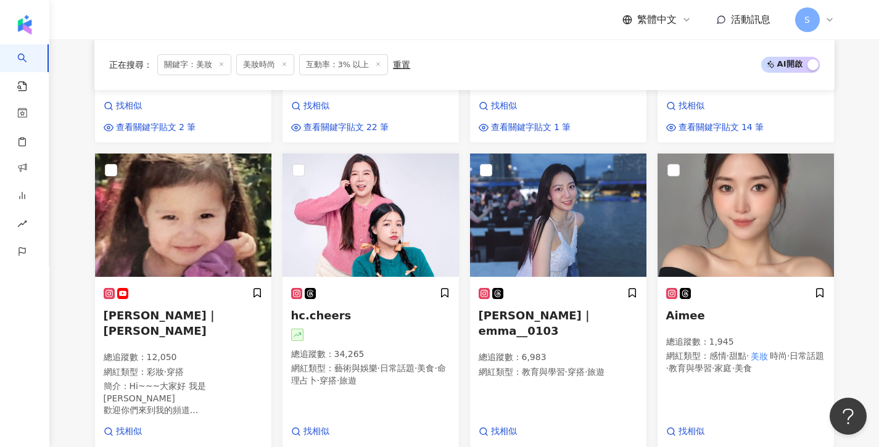
scroll to position [768, 0]
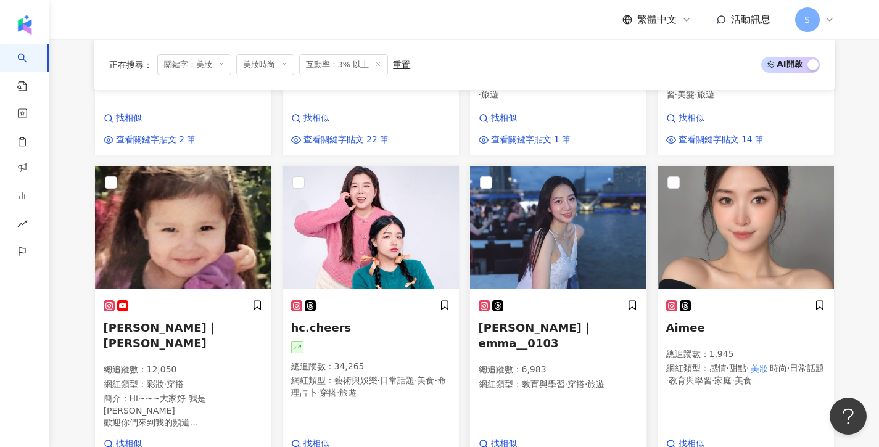
click at [575, 235] on img at bounding box center [558, 227] width 176 height 123
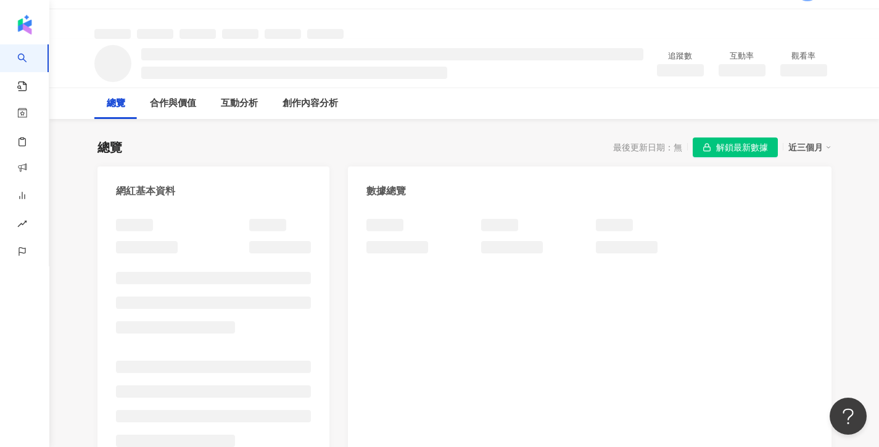
scroll to position [31, 0]
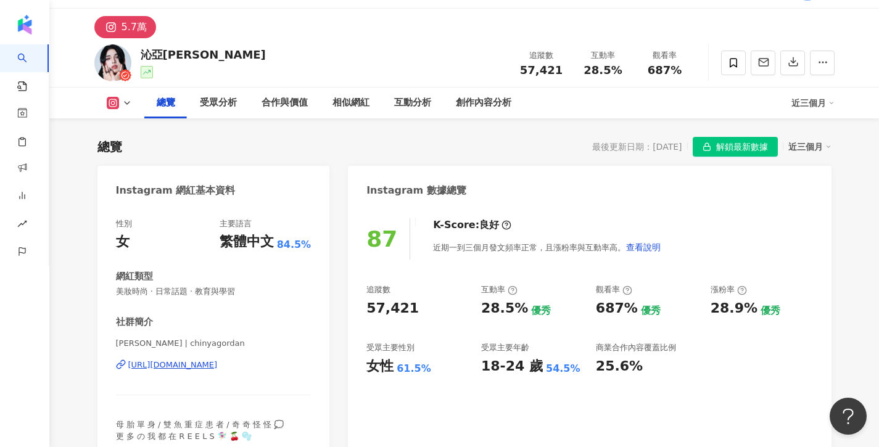
scroll to position [60, 0]
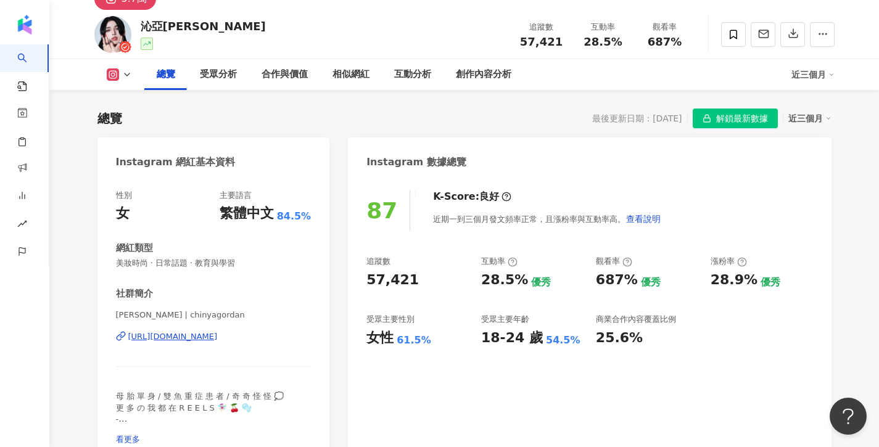
drag, startPoint x: 146, startPoint y: 311, endPoint x: 84, endPoint y: 310, distance: 61.1
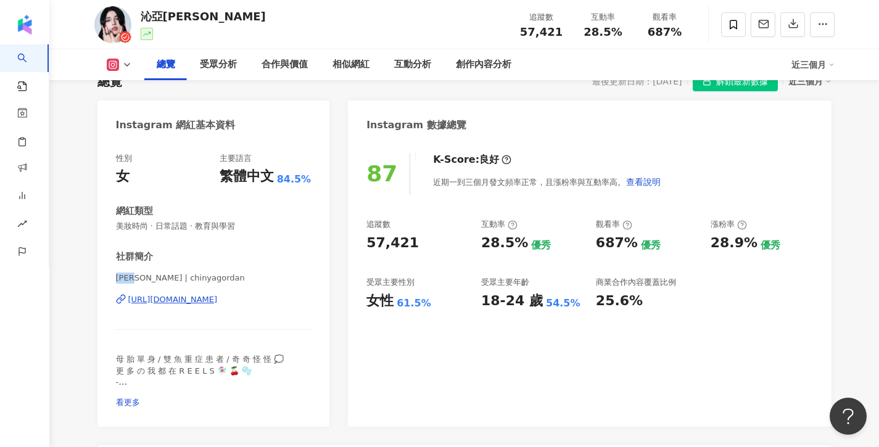
click at [195, 275] on span "[PERSON_NAME] | chinyagordan" at bounding box center [213, 278] width 195 height 11
drag, startPoint x: 147, startPoint y: 277, endPoint x: 76, endPoint y: 277, distance: 70.9
copy span "沁亞[PERSON_NAME]"
click at [218, 300] on div "[URL][DOMAIN_NAME]" at bounding box center [172, 299] width 89 height 11
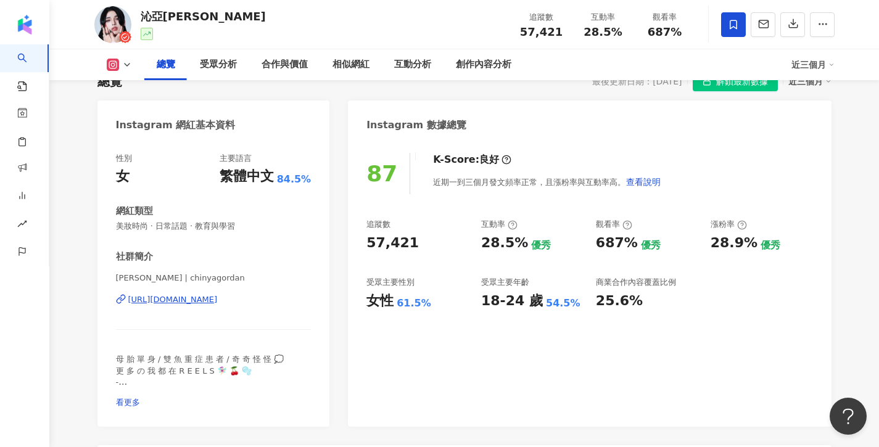
click at [726, 25] on span at bounding box center [733, 24] width 25 height 25
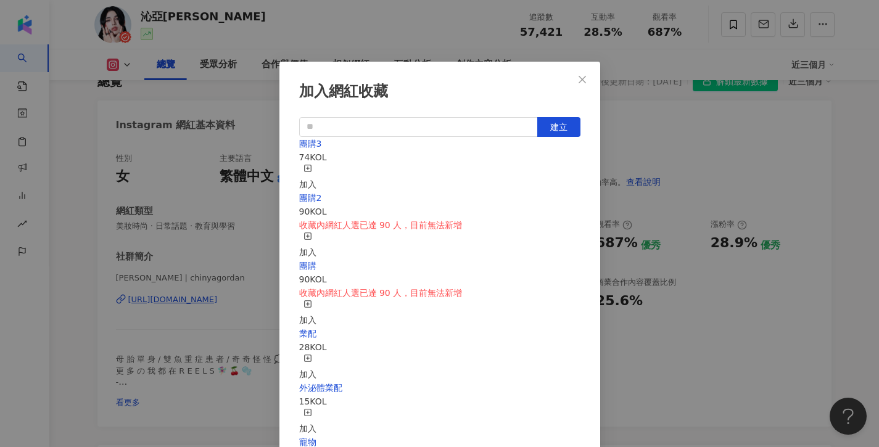
click at [316, 166] on div "加入" at bounding box center [307, 177] width 17 height 27
click at [585, 78] on icon "close" at bounding box center [582, 80] width 10 height 10
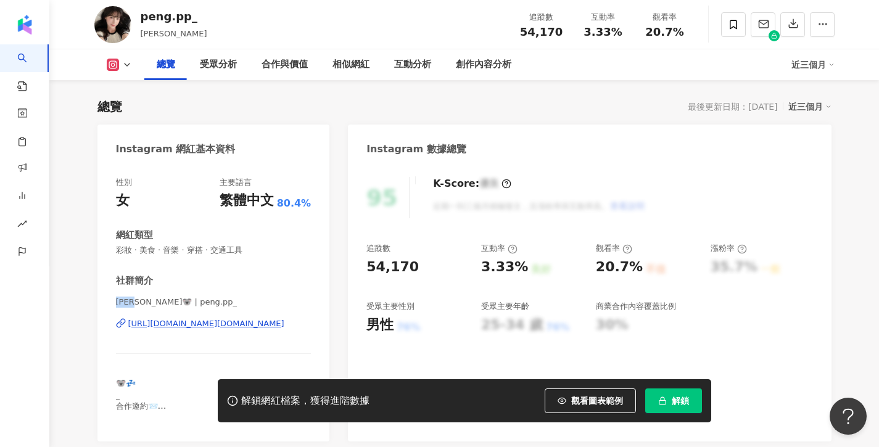
drag, startPoint x: 141, startPoint y: 303, endPoint x: 110, endPoint y: 306, distance: 30.4
click at [110, 306] on div "性別 女 主要語言 繁體中文 80.4% 網紅類型 彩妝 · 美食 · 音樂 · 穿搭 · 交通工具 社群簡介 [PERSON_NAME]🐨 | peng.p…" at bounding box center [213, 303] width 232 height 277
copy span "[PERSON_NAME]"
click at [733, 27] on icon at bounding box center [732, 24] width 7 height 9
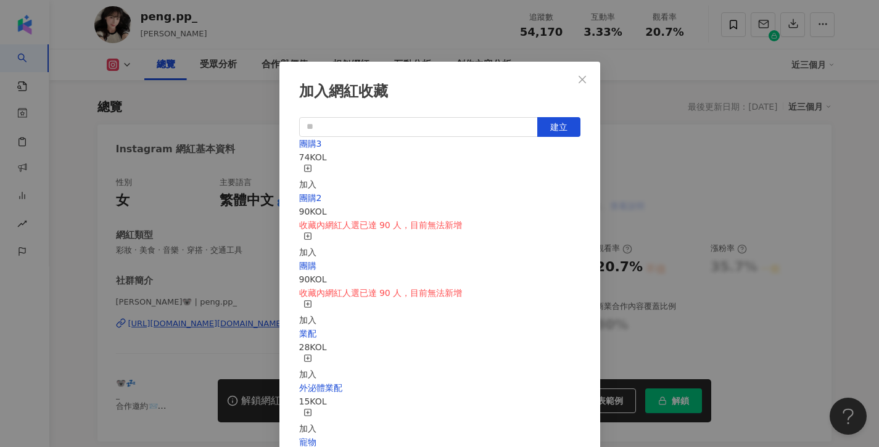
click at [316, 166] on div "加入" at bounding box center [307, 177] width 17 height 27
click at [588, 77] on span "Close" at bounding box center [582, 80] width 25 height 10
click at [580, 75] on div "加入網紅收藏 建立 團購3 75 KOL 已加入 團購2 90 KOL 收藏內網紅人選已達 90 人，目前無法新增 加入 團購 90 KOL 收藏內網紅人選已…" at bounding box center [439, 223] width 879 height 447
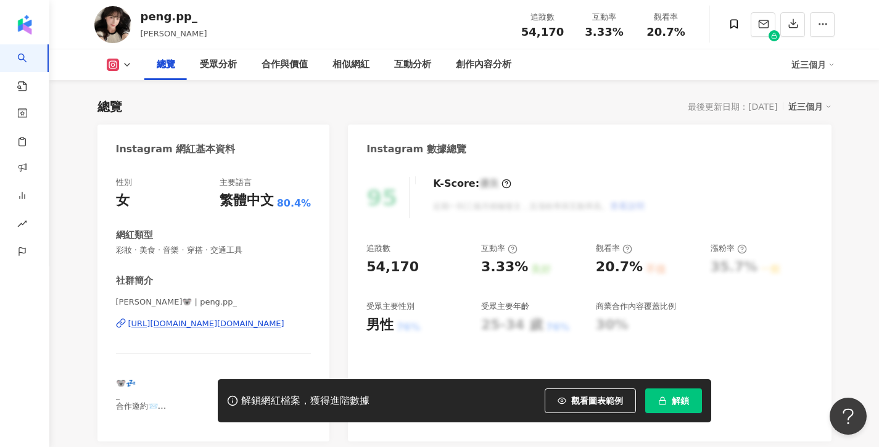
click at [220, 322] on div "[URL][DOMAIN_NAME][DOMAIN_NAME]" at bounding box center [206, 323] width 156 height 11
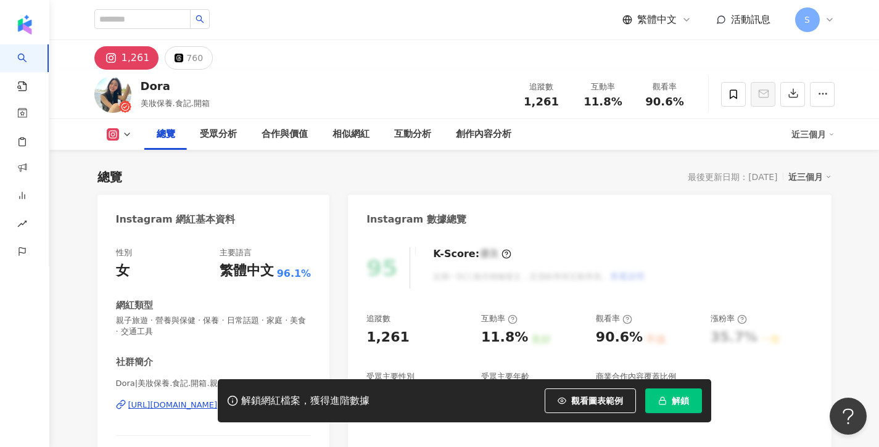
scroll to position [76, 0]
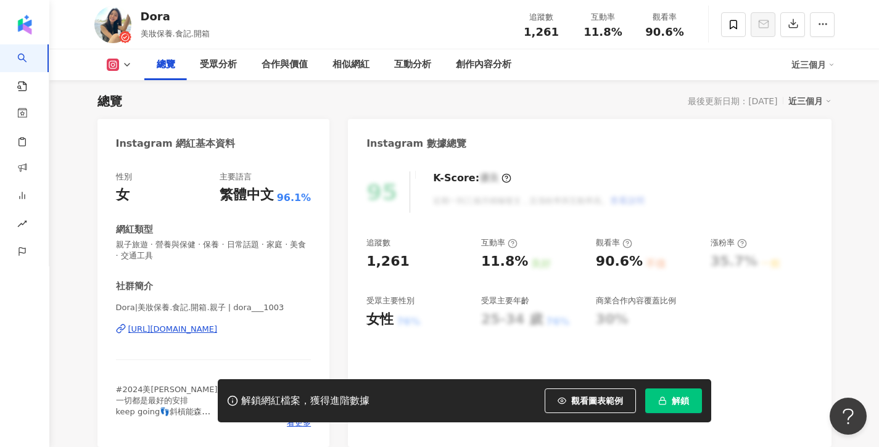
click at [218, 331] on div "[URL][DOMAIN_NAME]" at bounding box center [172, 329] width 89 height 11
drag, startPoint x: 215, startPoint y: 304, endPoint x: 96, endPoint y: 309, distance: 119.7
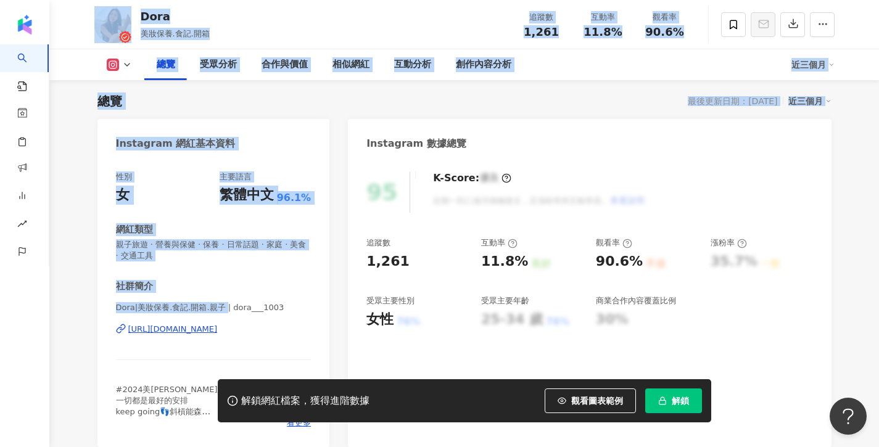
drag, startPoint x: 221, startPoint y: 306, endPoint x: 35, endPoint y: 304, distance: 186.2
copy div "競品分析 繁體中文 活動訊息 S 1,261 760 Dora 美妝保養.食記.開箱 追蹤數 1,261 互動率 11.8% 觀看率 90.6% 總覽 受眾分…"
click at [209, 274] on div "性別 女 主要語言 繁體中文 96.1% 網紅類型 親子旅遊 · 營養與保健 · 保養 · 日常話題 · 家庭 · 美食 · 交通工具 社群簡介 Dora|美…" at bounding box center [213, 299] width 195 height 257
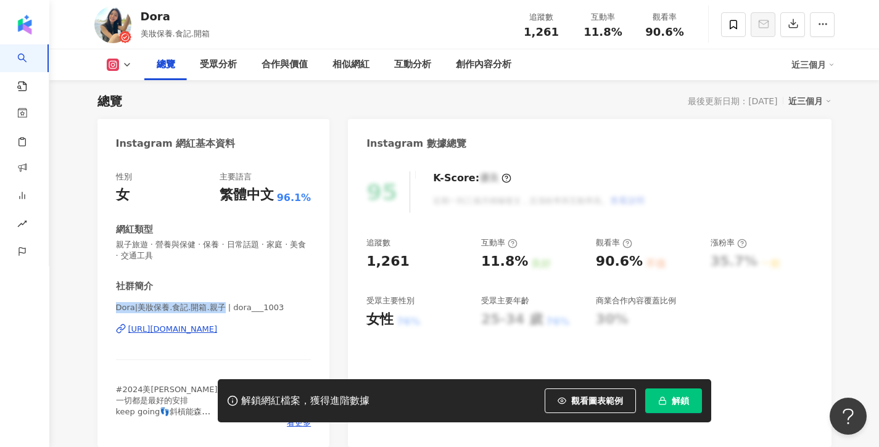
drag, startPoint x: 220, startPoint y: 308, endPoint x: 88, endPoint y: 302, distance: 132.1
copy span "Dora|美妝保養.食記.開箱.親子"
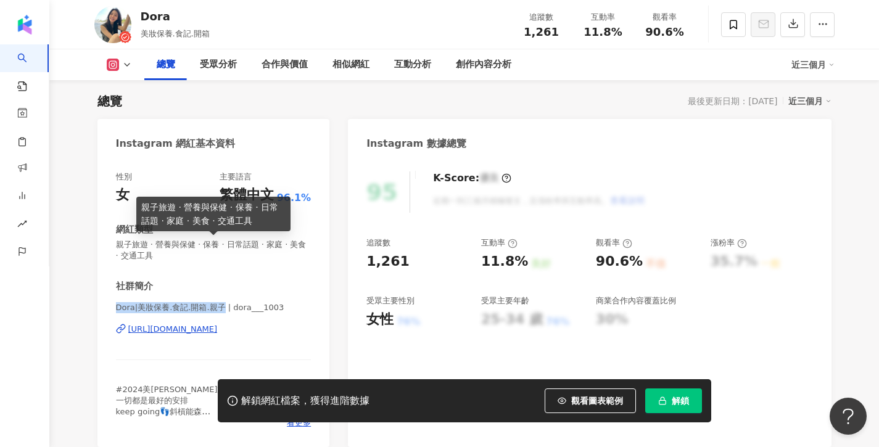
scroll to position [121, 0]
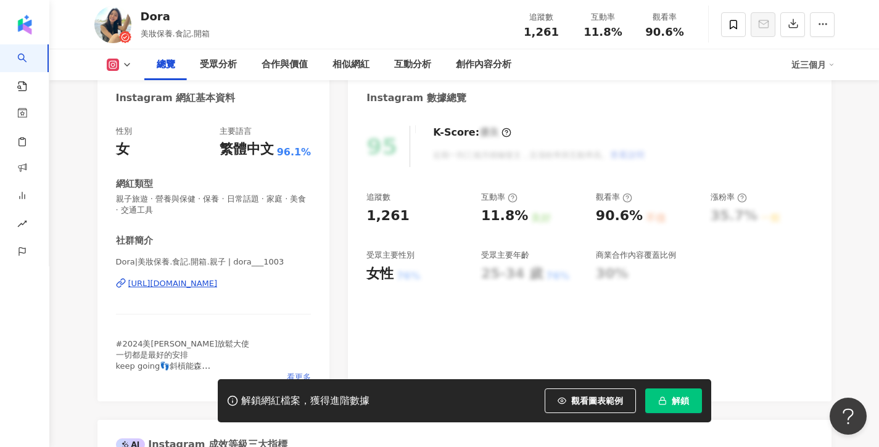
click at [301, 373] on span "看更多" at bounding box center [299, 377] width 24 height 11
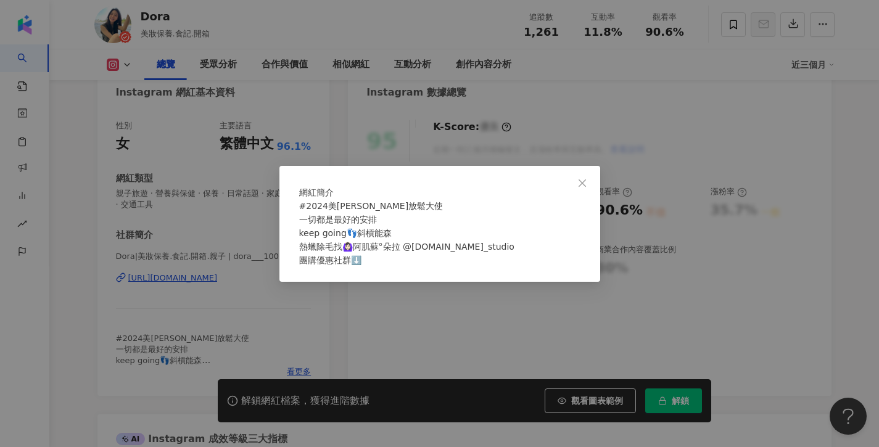
scroll to position [134, 0]
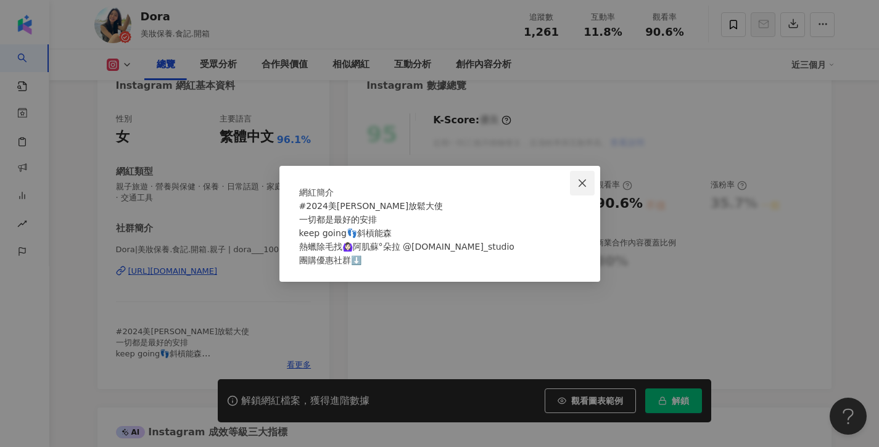
click at [577, 178] on icon "close" at bounding box center [582, 183] width 10 height 10
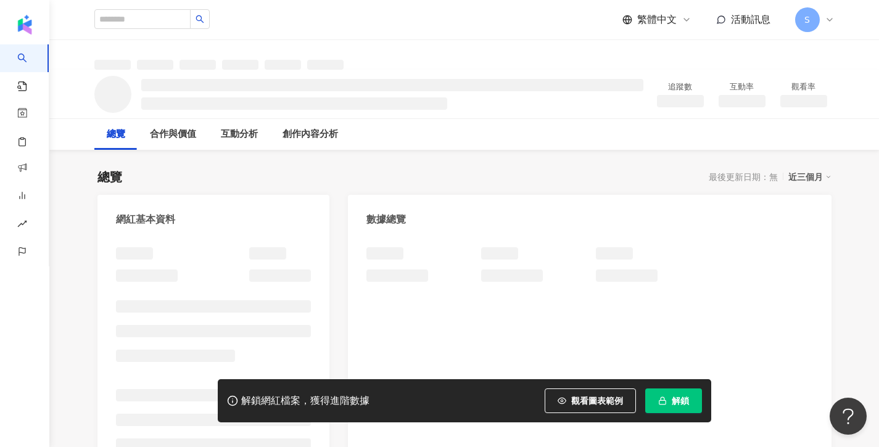
scroll to position [-2, 0]
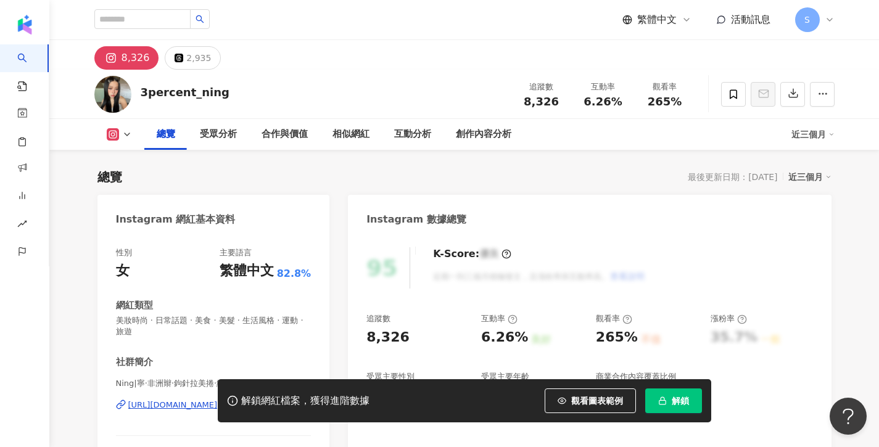
scroll to position [96, 0]
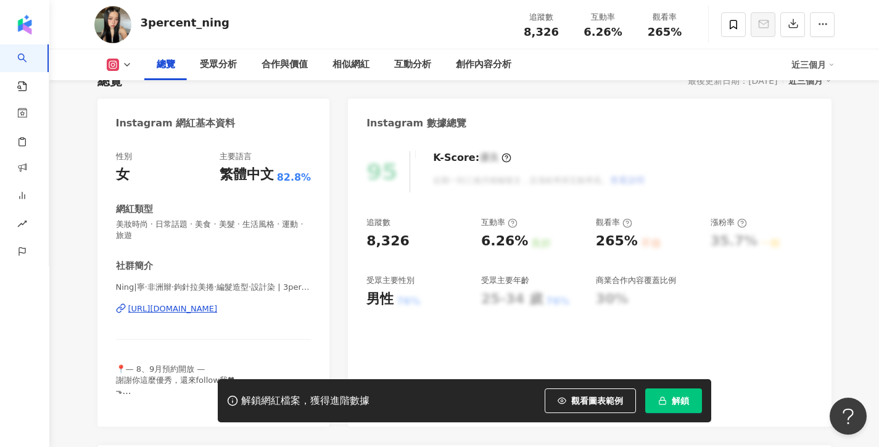
click at [270, 284] on span "Ning|寧·非洲辮·鉤針拉美捲·編髮造型·設計染 | 3percent_ning" at bounding box center [213, 287] width 195 height 11
drag, startPoint x: 273, startPoint y: 288, endPoint x: 109, endPoint y: 290, distance: 164.0
click at [109, 290] on div "性別 女 主要語言 繁體中文 82.8% 網紅類型 美妝時尚 · 日常話題 · 美食 · 美髮 · 生活風格 · 運動 · 旅遊 社群簡介 Ning|寧·非洲…" at bounding box center [213, 283] width 232 height 288
copy span "Ning|寧·非洲辮·鉤針拉美捲·編髮造型·設計染"
click at [728, 21] on icon at bounding box center [733, 24] width 11 height 11
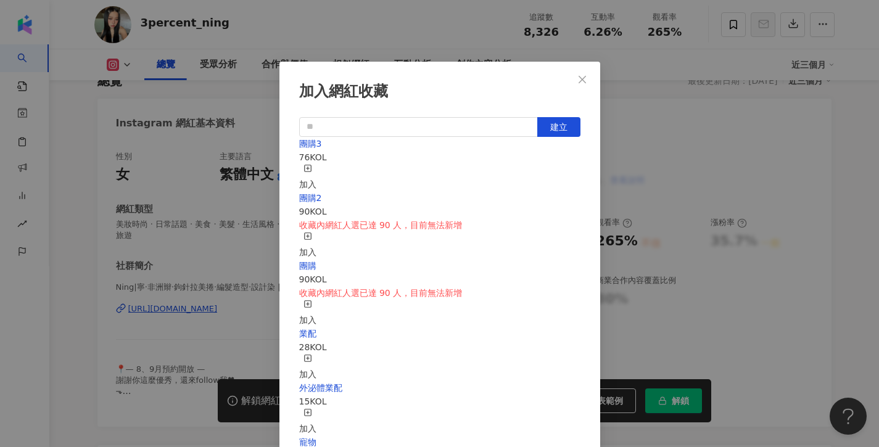
click at [312, 171] on icon "button" at bounding box center [307, 168] width 9 height 9
click at [581, 78] on icon "close" at bounding box center [581, 78] width 7 height 7
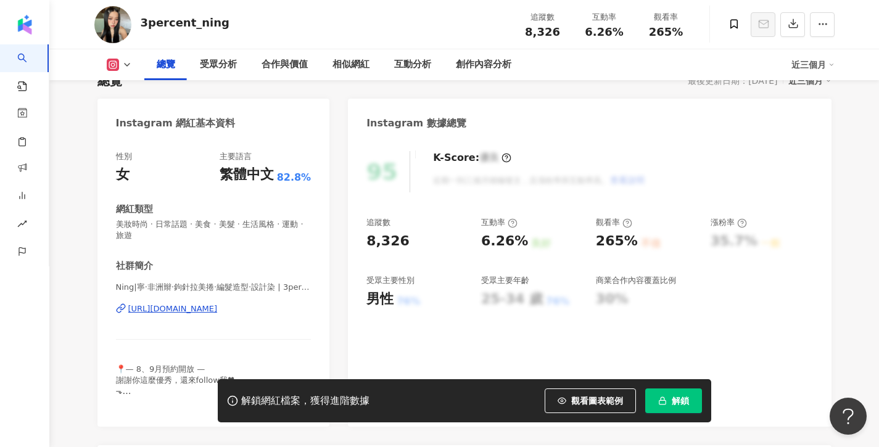
click at [206, 313] on div "https://www.instagram.com/3percent_ning/" at bounding box center [172, 308] width 89 height 11
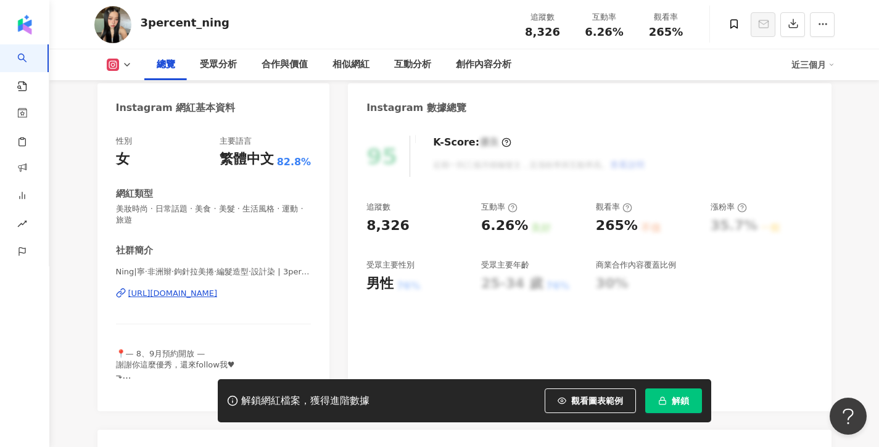
scroll to position [123, 0]
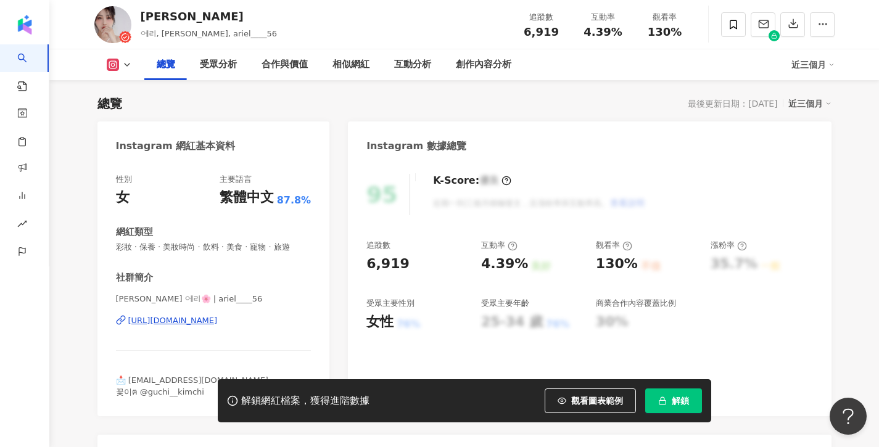
scroll to position [99, 0]
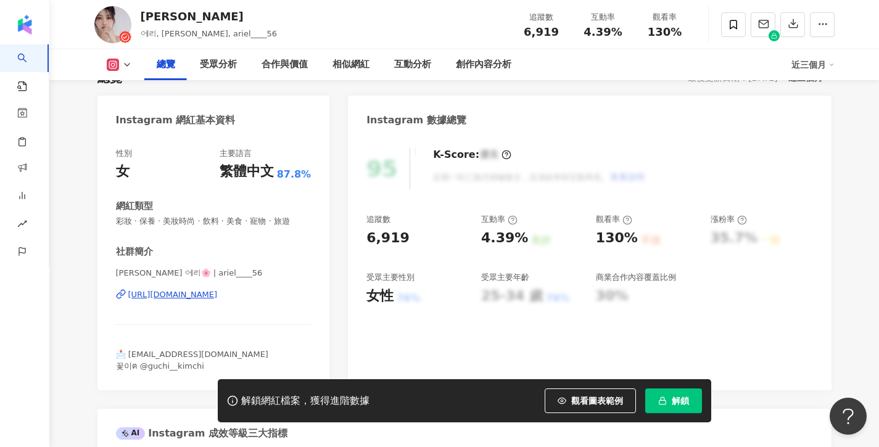
drag, startPoint x: 173, startPoint y: 269, endPoint x: 286, endPoint y: 220, distance: 123.7
click at [103, 273] on div "性別 女 主要語言 繁體中文 87.8% 網紅類型 彩妝 · 保養 · 美妝時尚 · 飲料 · 美食 · 寵物 · 旅遊 社群簡介 艾莉Ariel 에리🌸…" at bounding box center [213, 263] width 232 height 255
click at [731, 34] on span at bounding box center [733, 24] width 25 height 25
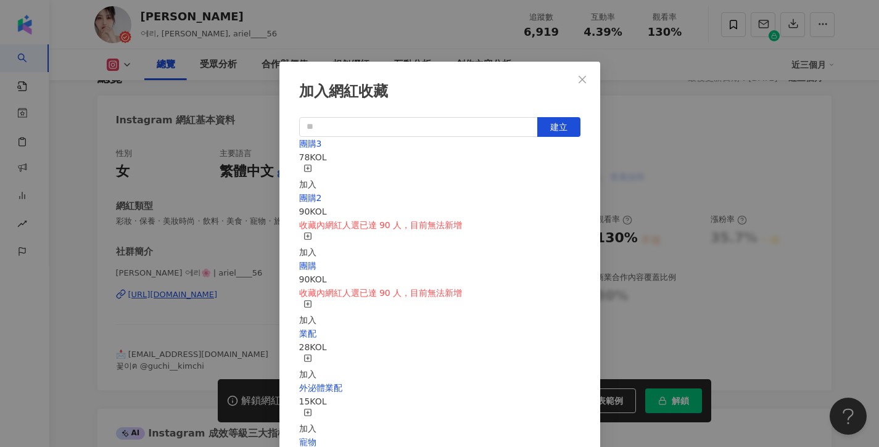
click at [312, 167] on icon "button" at bounding box center [307, 168] width 9 height 9
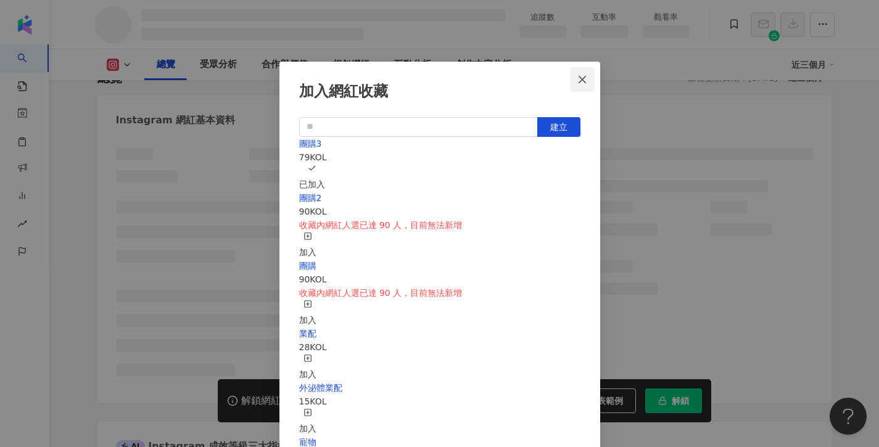
click at [585, 77] on icon "close" at bounding box center [581, 78] width 7 height 7
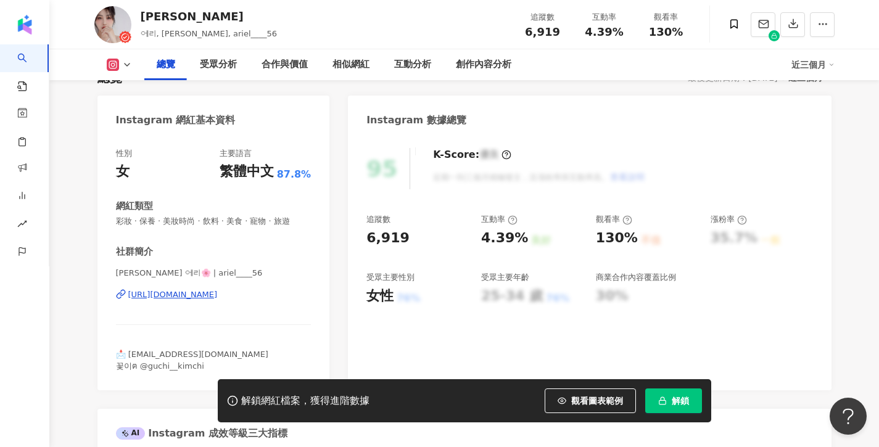
click at [175, 349] on div "📩 aaaariel56@gmail.com 꽃이ฅ @guchi__kimchi" at bounding box center [213, 360] width 195 height 22
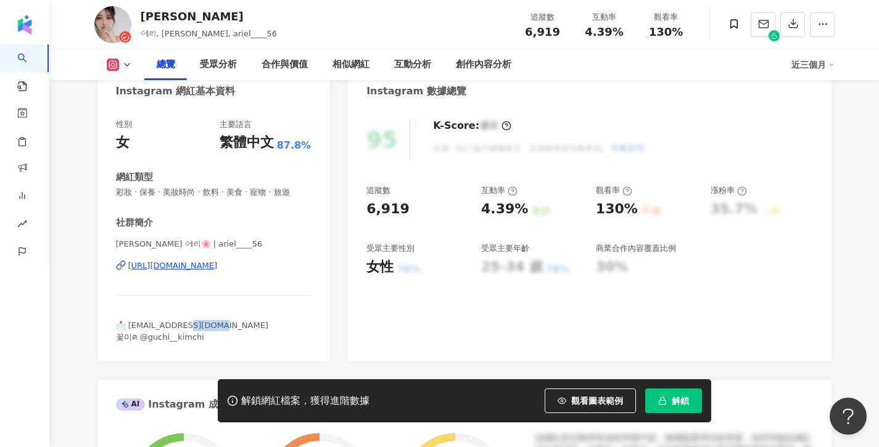
drag, startPoint x: 215, startPoint y: 326, endPoint x: 130, endPoint y: 324, distance: 85.1
click at [130, 324] on div "📩 aaaariel56@gmail.com 꽃이ฅ @guchi__kimchi" at bounding box center [213, 331] width 195 height 22
click at [130, 325] on span "📩 aaaariel56@gmail.com 꽃이ฅ @guchi__kimchi" at bounding box center [192, 331] width 152 height 20
drag, startPoint x: 216, startPoint y: 324, endPoint x: 128, endPoint y: 326, distance: 87.6
click at [128, 326] on div "📩 aaaariel56@gmail.com 꽃이ฅ @guchi__kimchi" at bounding box center [213, 331] width 195 height 22
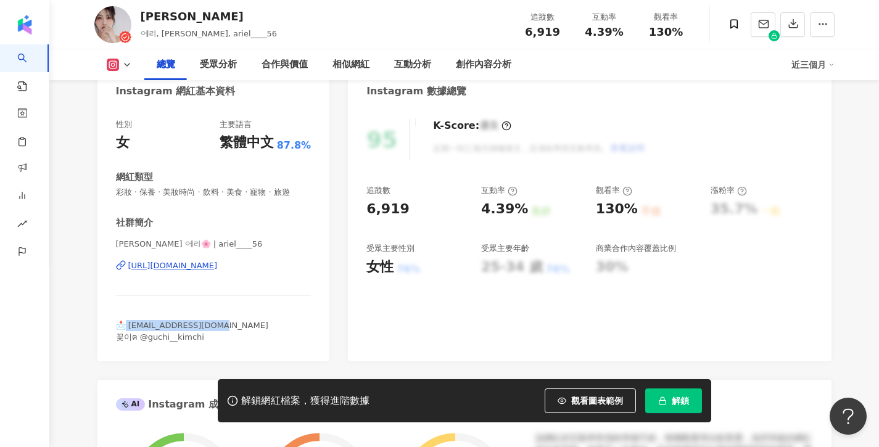
copy span "aaaariel56@gmail.com"
click at [211, 282] on div "艾莉Ariel 에리🌸 | ariel____56 https://www.instagram.com/ariel____56/" at bounding box center [213, 275] width 195 height 72
click at [216, 265] on div "https://www.instagram.com/ariel____56/" at bounding box center [172, 265] width 89 height 11
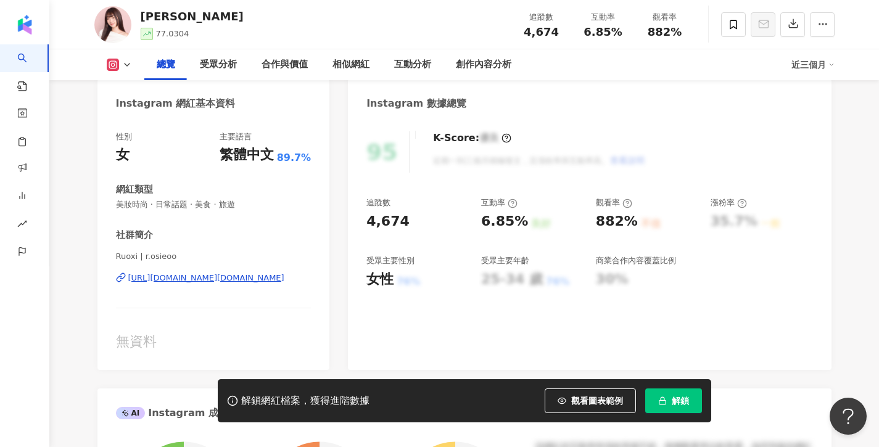
scroll to position [129, 0]
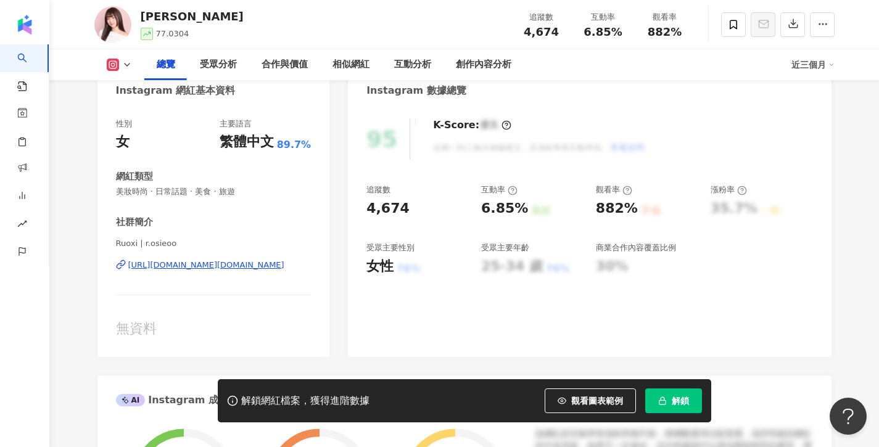
click at [162, 263] on div "[URL][DOMAIN_NAME][DOMAIN_NAME]" at bounding box center [206, 265] width 156 height 11
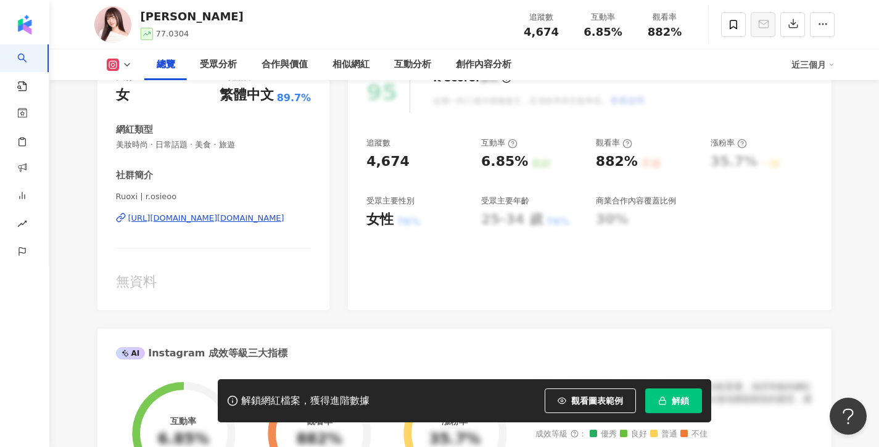
scroll to position [184, 0]
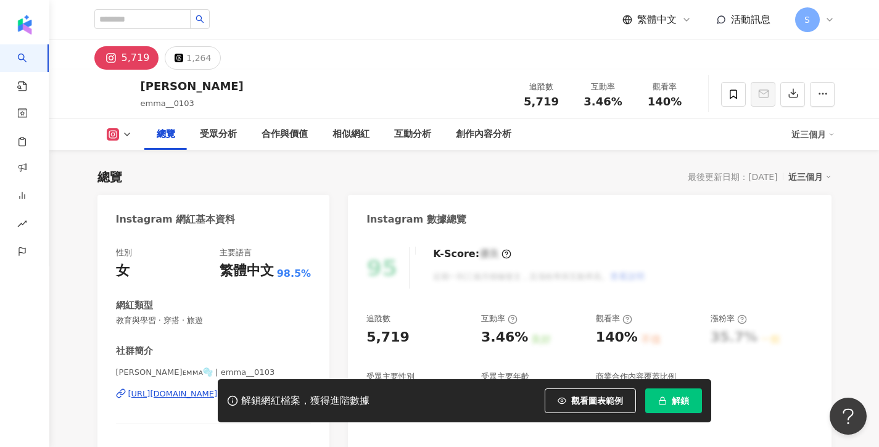
scroll to position [84, 0]
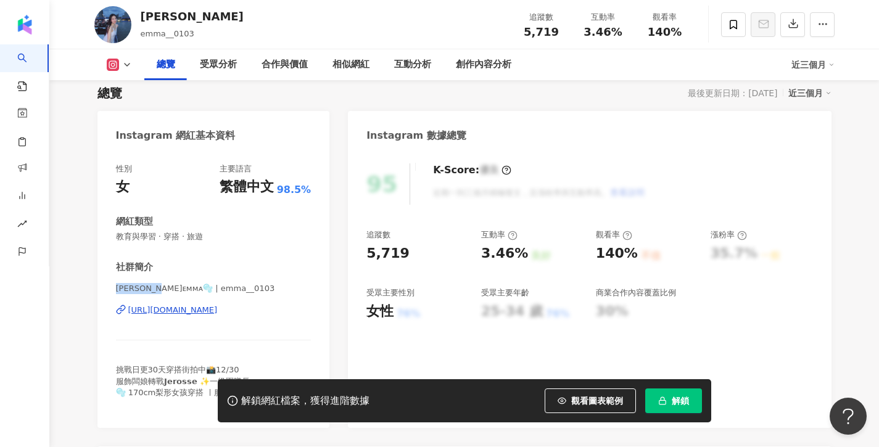
drag, startPoint x: 168, startPoint y: 288, endPoint x: 104, endPoint y: 287, distance: 64.7
click at [104, 287] on div "性別 女 主要語言 繁體中文 98.5% 網紅類型 教育與學習 · 穿搭 · 旅遊 社群簡介 [PERSON_NAME]ᴇᴍᴍᴀ🫧 | emma__0103 …" at bounding box center [213, 289] width 232 height 277
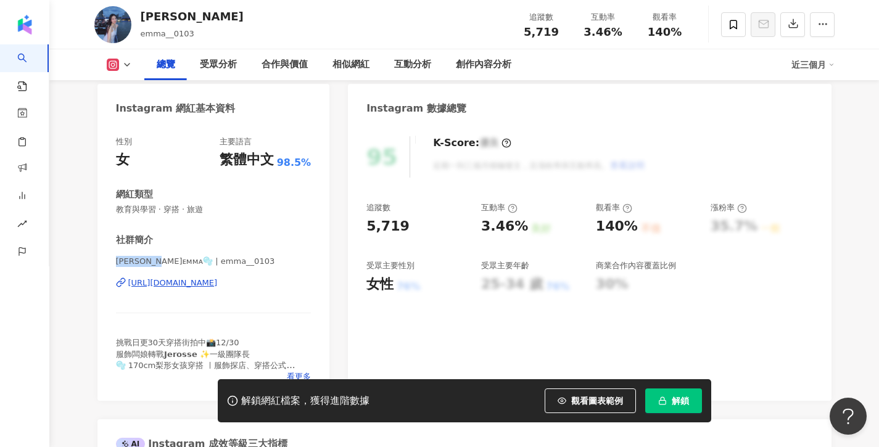
scroll to position [118, 0]
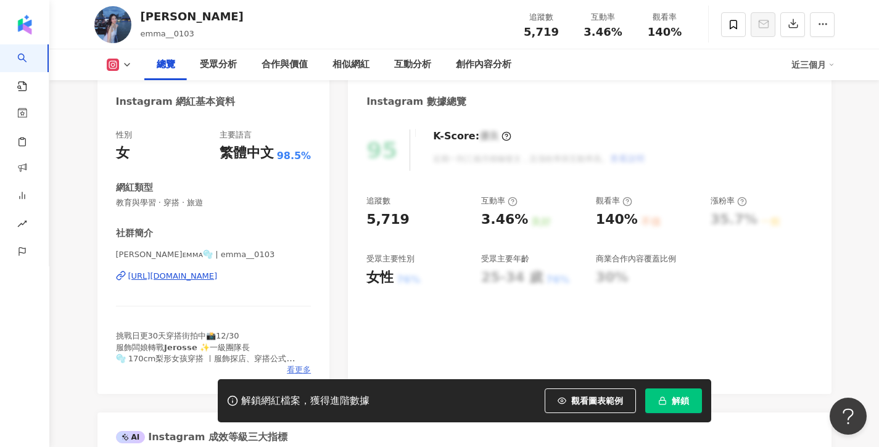
click at [301, 367] on span "看更多" at bounding box center [299, 369] width 24 height 11
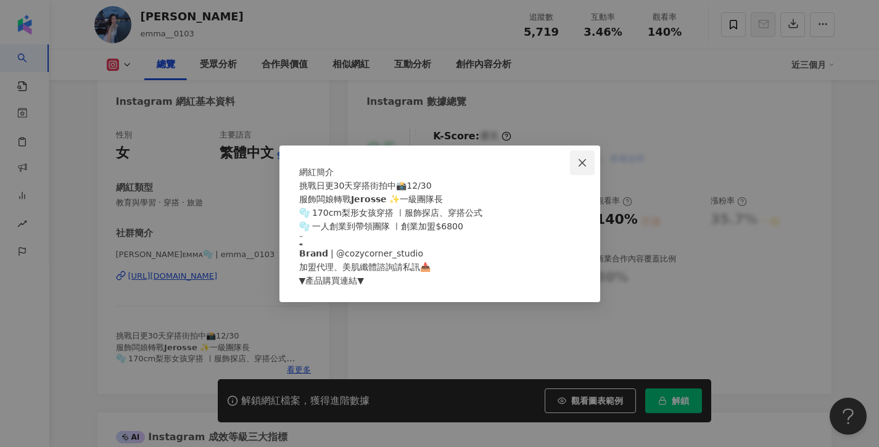
click at [588, 158] on span "Close" at bounding box center [582, 163] width 25 height 10
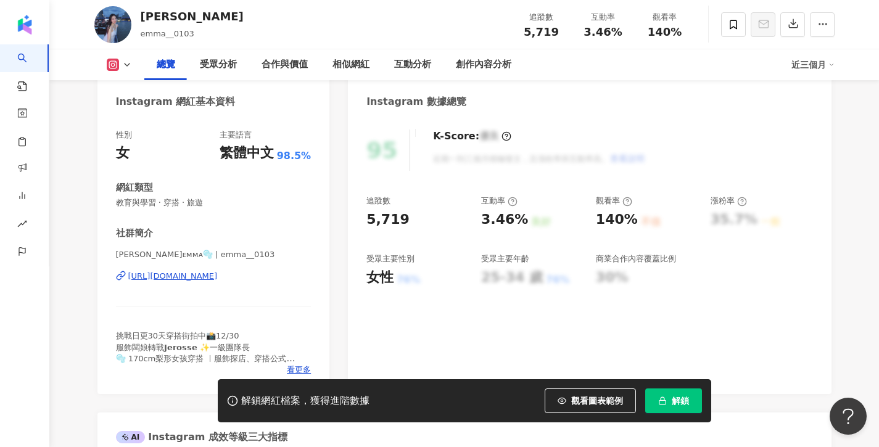
click at [311, 294] on div "性別 女 主要語言 繁體中文 98.5% 網紅類型 教育與學習 · 穿搭 · 旅遊 社群簡介 [PERSON_NAME]ᴇᴍᴍᴀ🫧 | emma__0103 …" at bounding box center [213, 255] width 232 height 277
click at [301, 372] on span "看更多" at bounding box center [299, 369] width 24 height 11
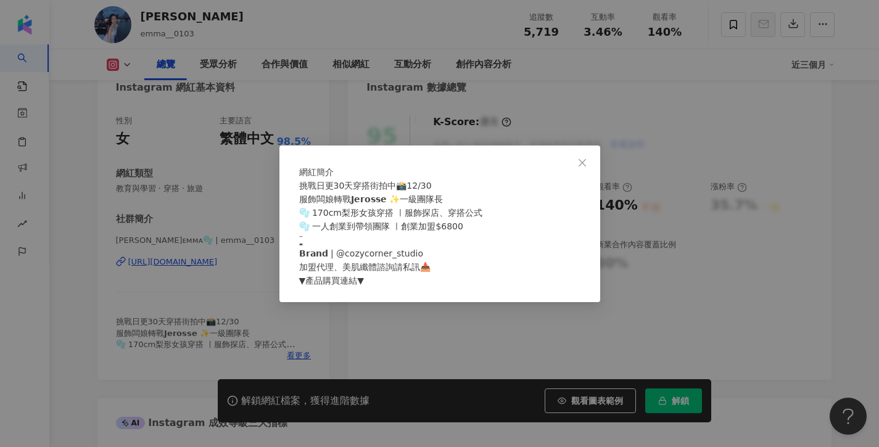
scroll to position [134, 0]
drag, startPoint x: 416, startPoint y: 261, endPoint x: 335, endPoint y: 260, distance: 80.8
click at [335, 260] on div "挑戰日更30天穿搭街拍中📸12/30 服飾闆娘轉戰𝗝𝗲𝗿𝗼𝘀𝘀𝗲 ✨一級團隊長 🫧 170cm梨形女孩穿搭 ㅣ服飾探店、穿搭公式 🫧 一人創業到帶領團隊 ㅣ創…" at bounding box center [439, 233] width 281 height 109
click at [586, 158] on icon "close" at bounding box center [582, 163] width 10 height 10
